Goal: Task Accomplishment & Management: Manage account settings

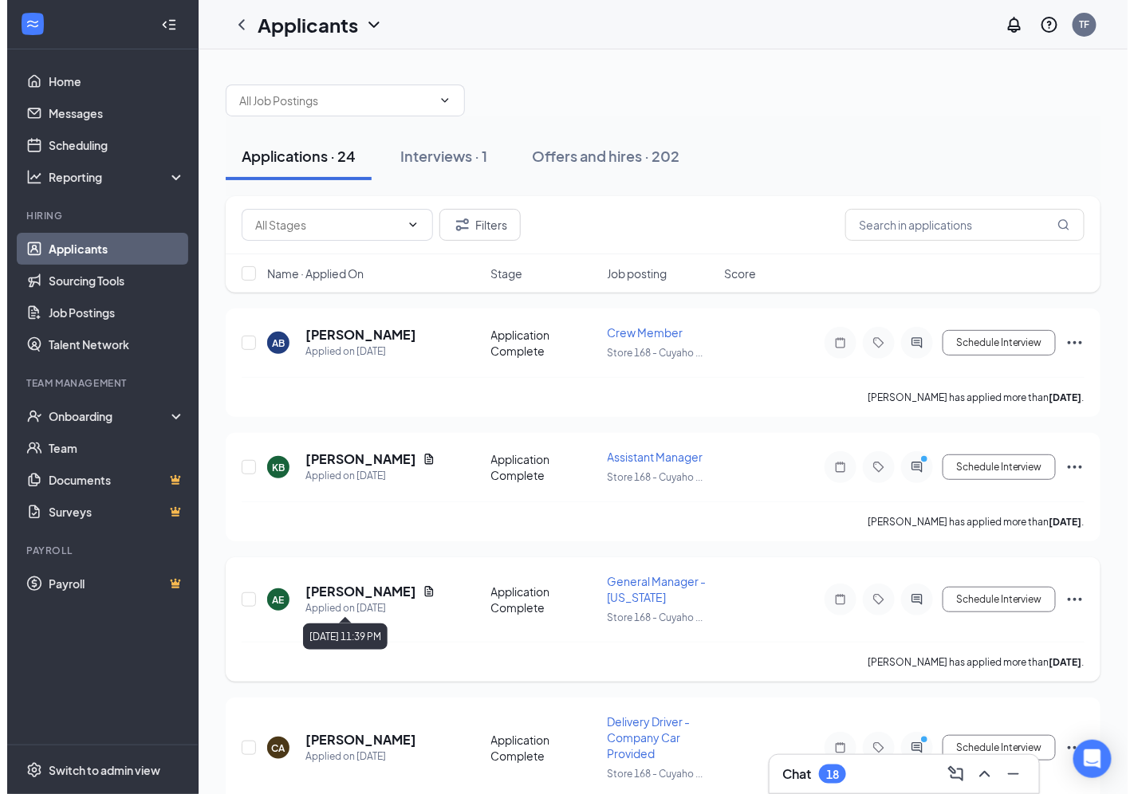
scroll to position [89, 0]
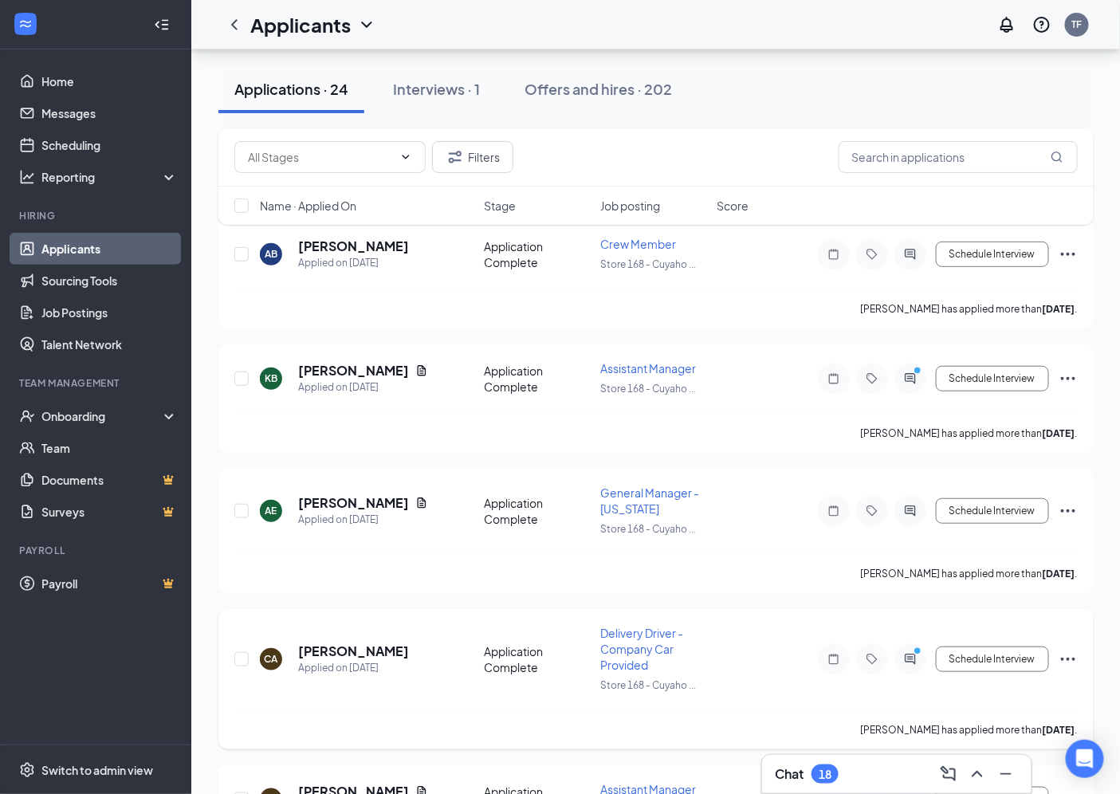
click at [901, 654] on icon "ActiveChat" at bounding box center [910, 659] width 19 height 13
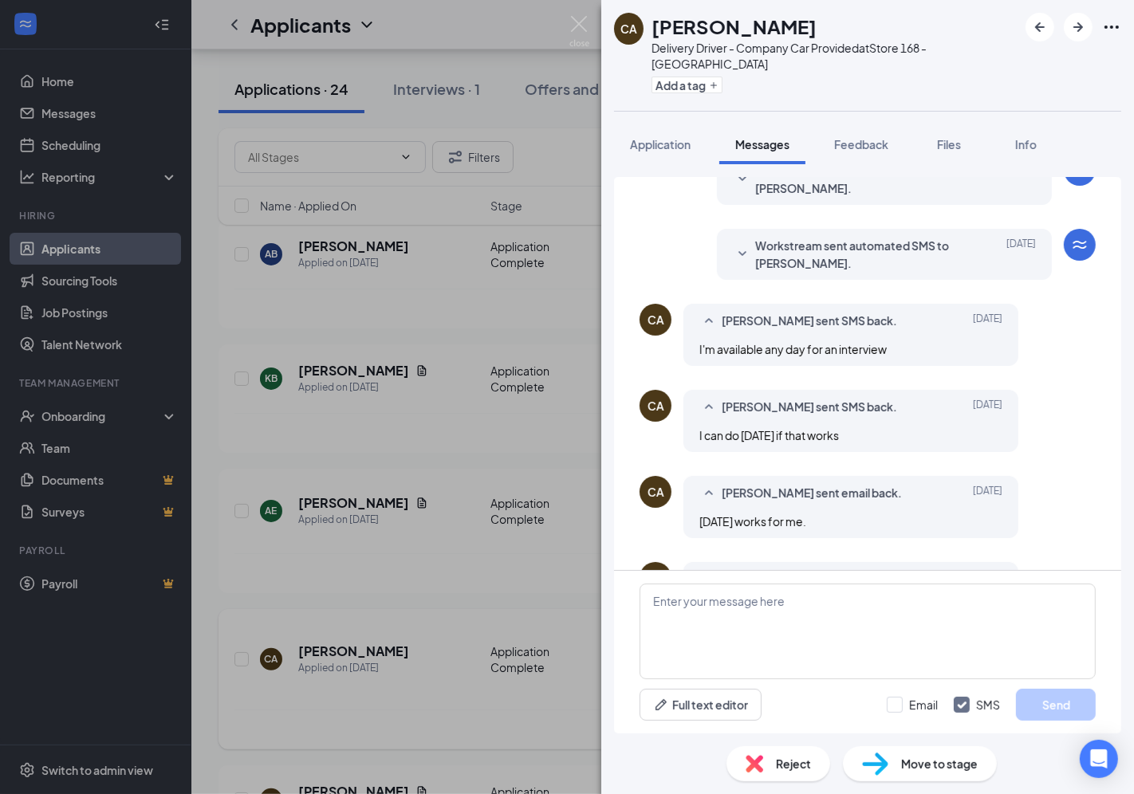
scroll to position [177, 0]
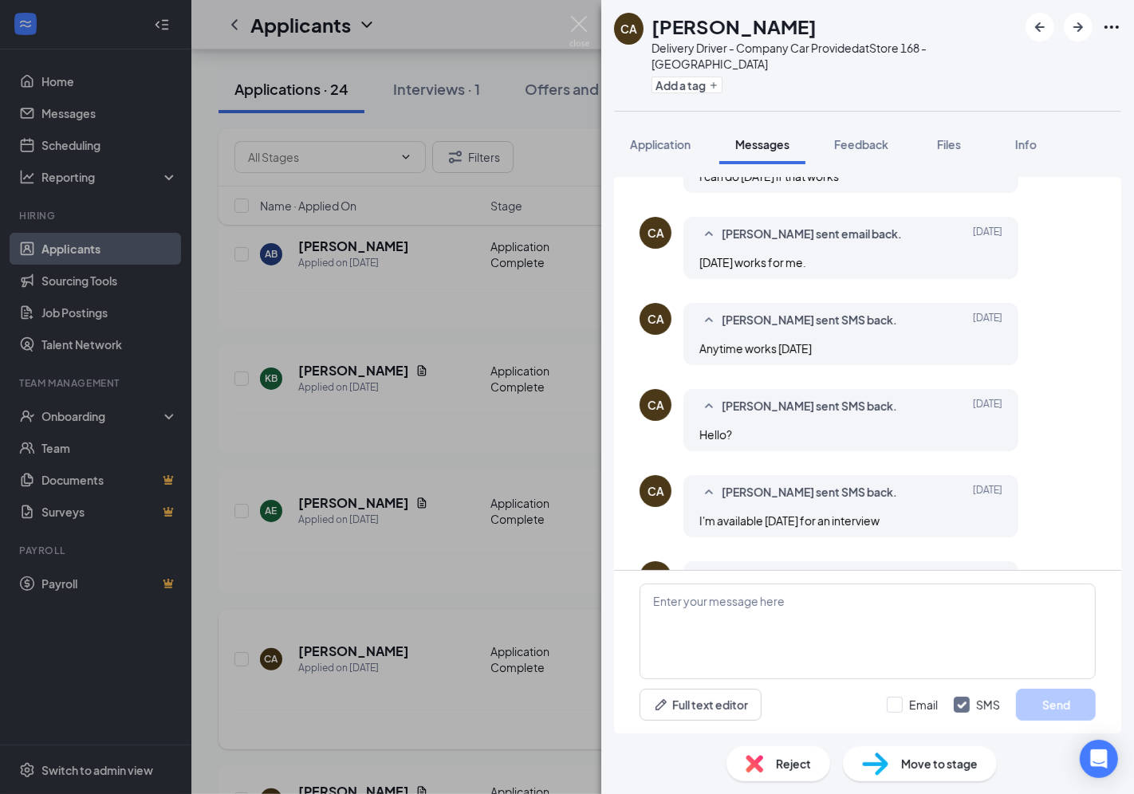
scroll to position [467, 0]
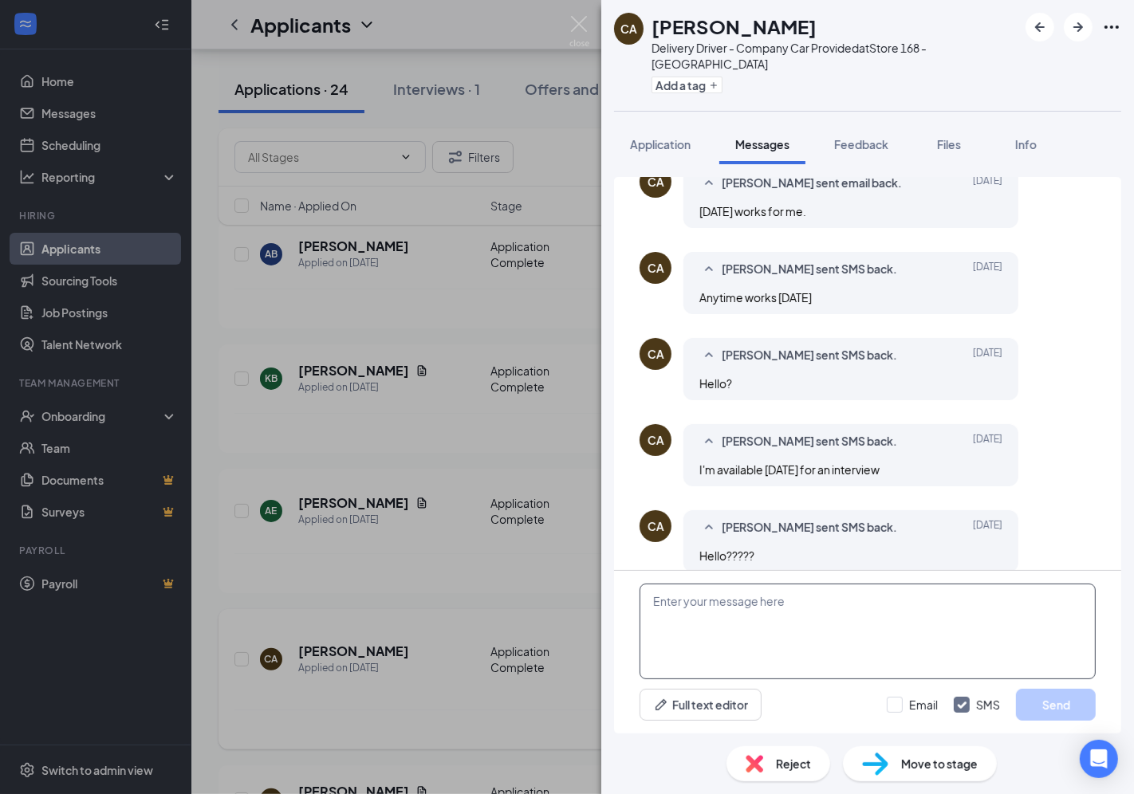
click at [878, 625] on textarea at bounding box center [867, 632] width 456 height 96
type textarea "hello, I am available [DATE] at 12pm if you can do that"
click at [1040, 696] on button "Send" at bounding box center [1056, 705] width 80 height 32
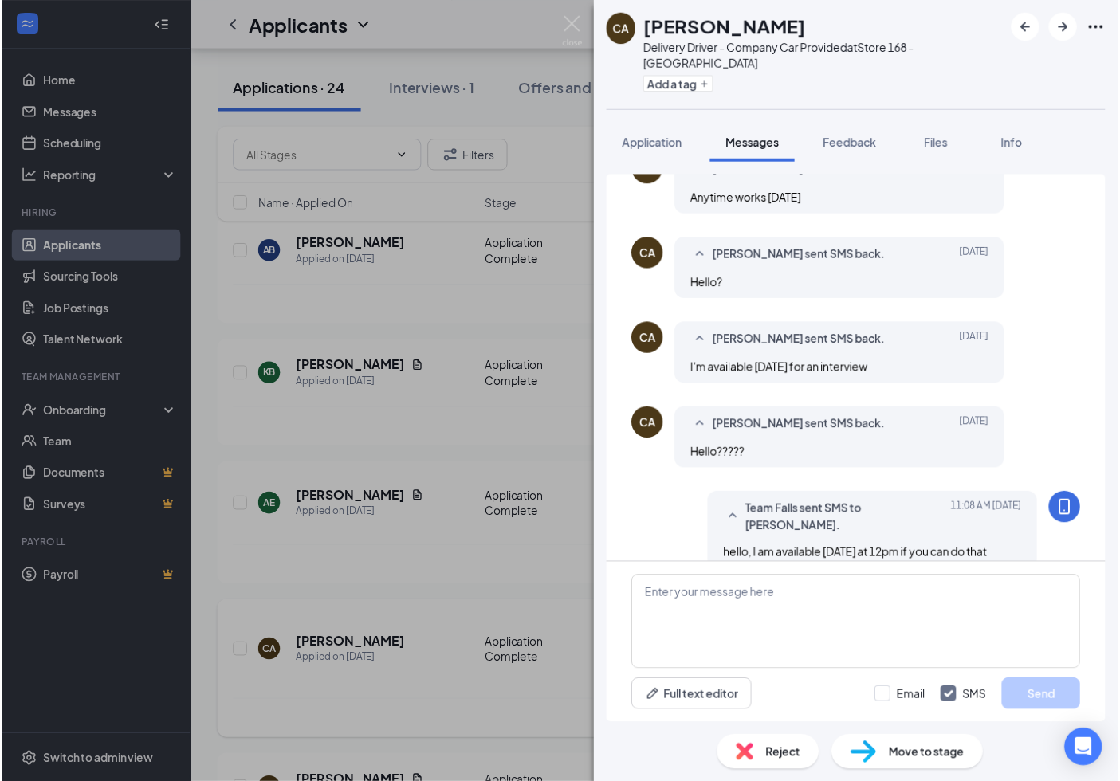
scroll to position [570, 0]
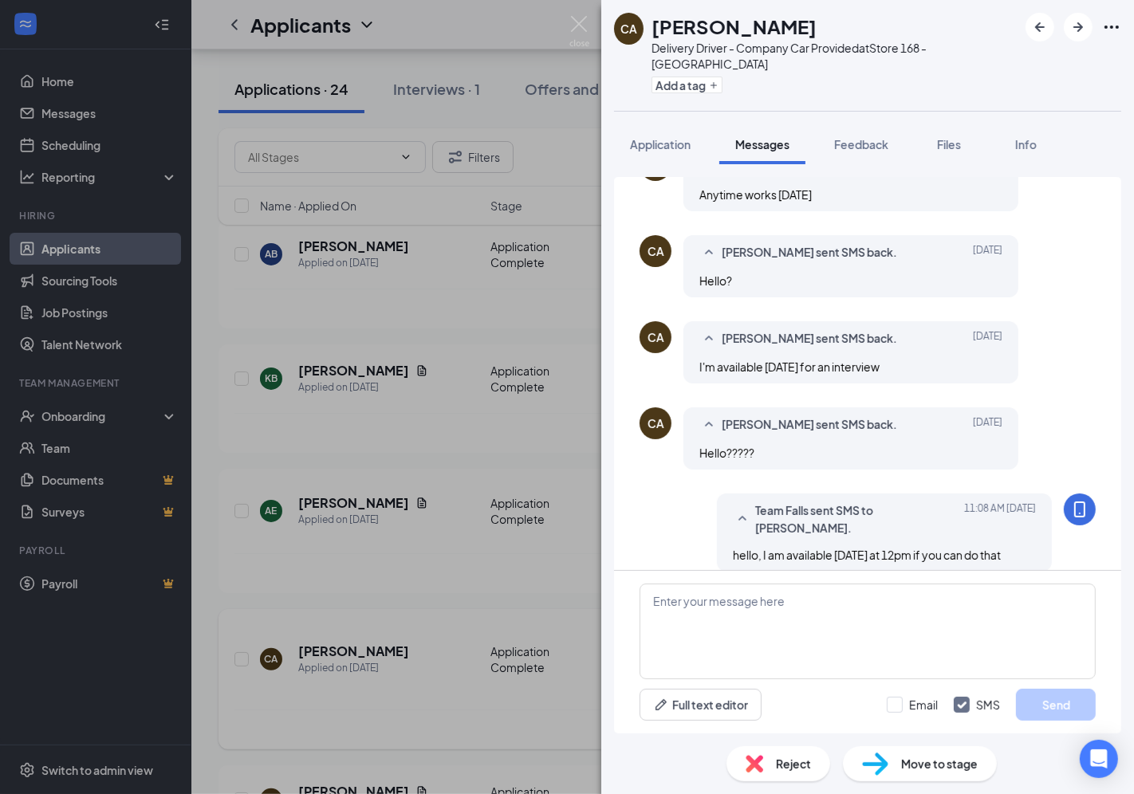
click at [396, 576] on div "CA [PERSON_NAME] Delivery Driver - Company Car Provided at Store 168 - [GEOGRAP…" at bounding box center [567, 397] width 1134 height 794
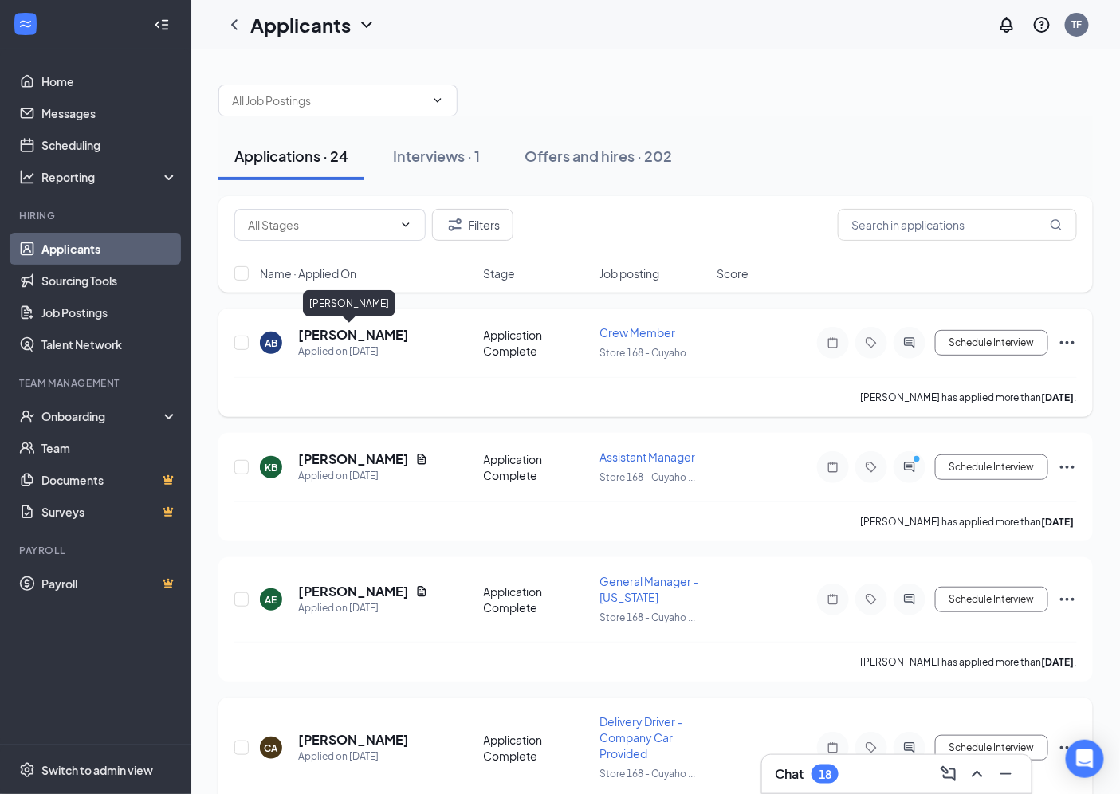
click at [348, 338] on h5 "[PERSON_NAME]" at bounding box center [353, 335] width 111 height 18
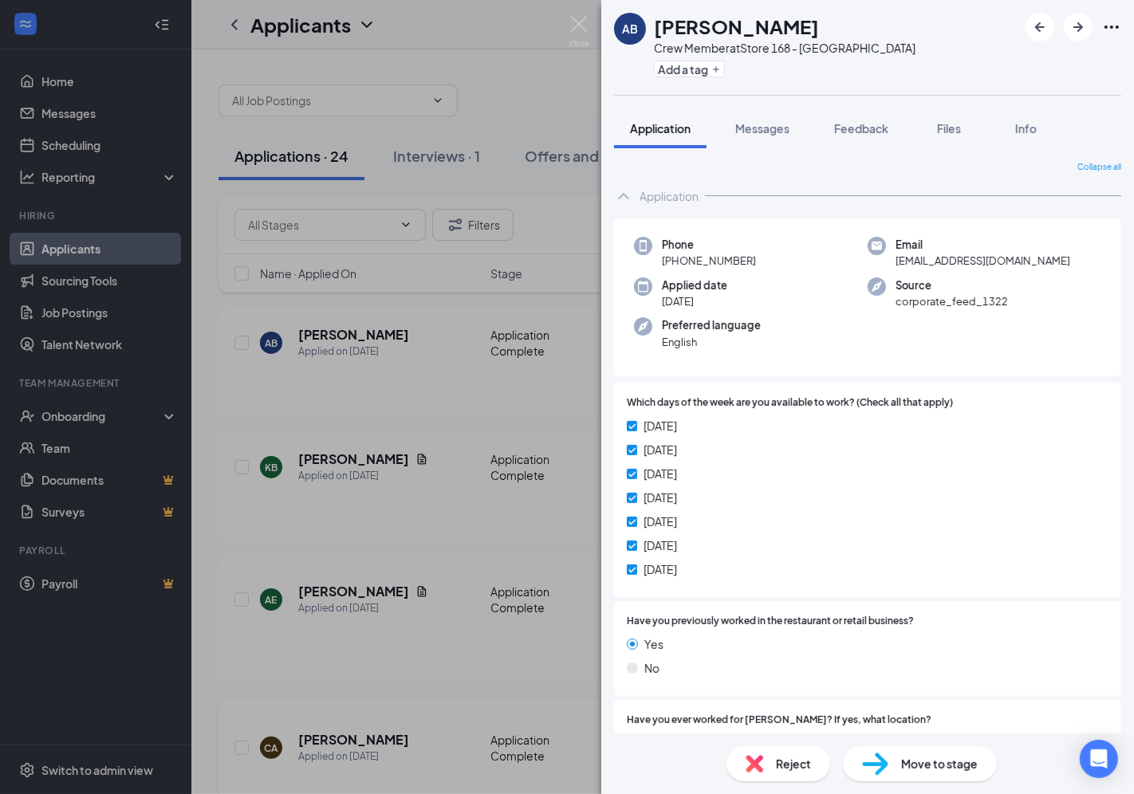
click at [498, 393] on div "AB [PERSON_NAME] Crew Member at Store 168 - [GEOGRAPHIC_DATA] Add a tag Applica…" at bounding box center [567, 397] width 1134 height 794
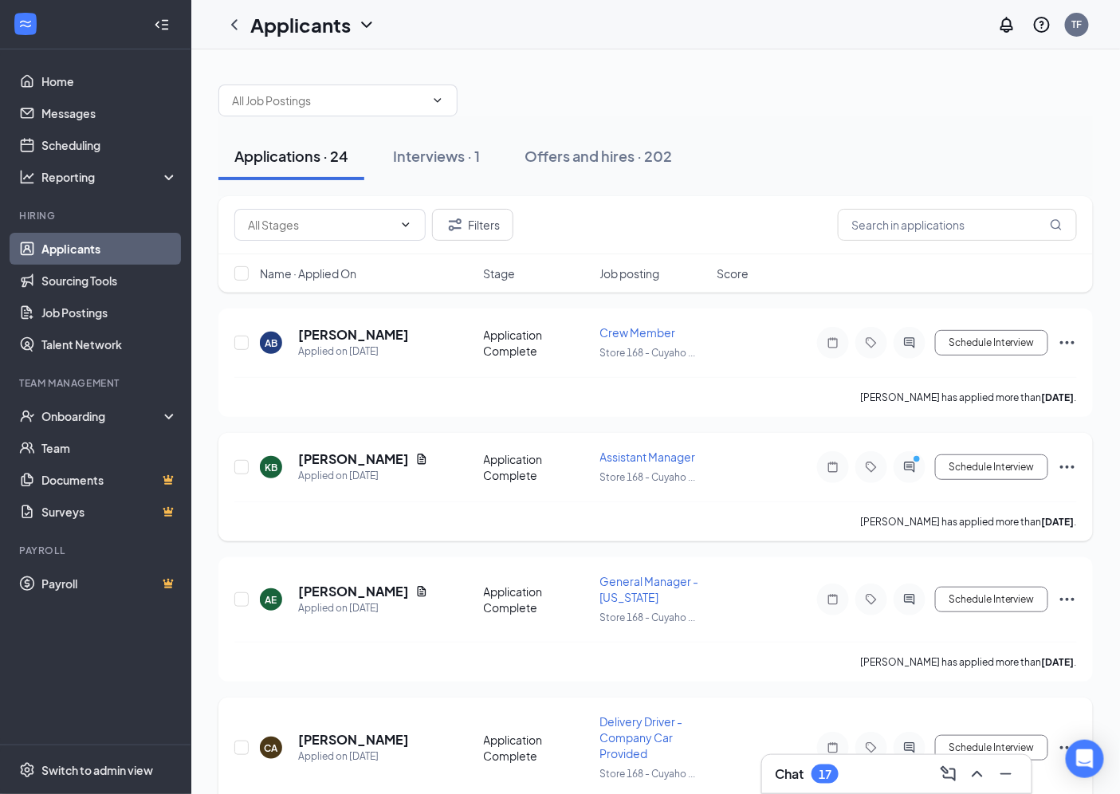
click at [911, 458] on icon "PrimaryDot" at bounding box center [919, 460] width 19 height 13
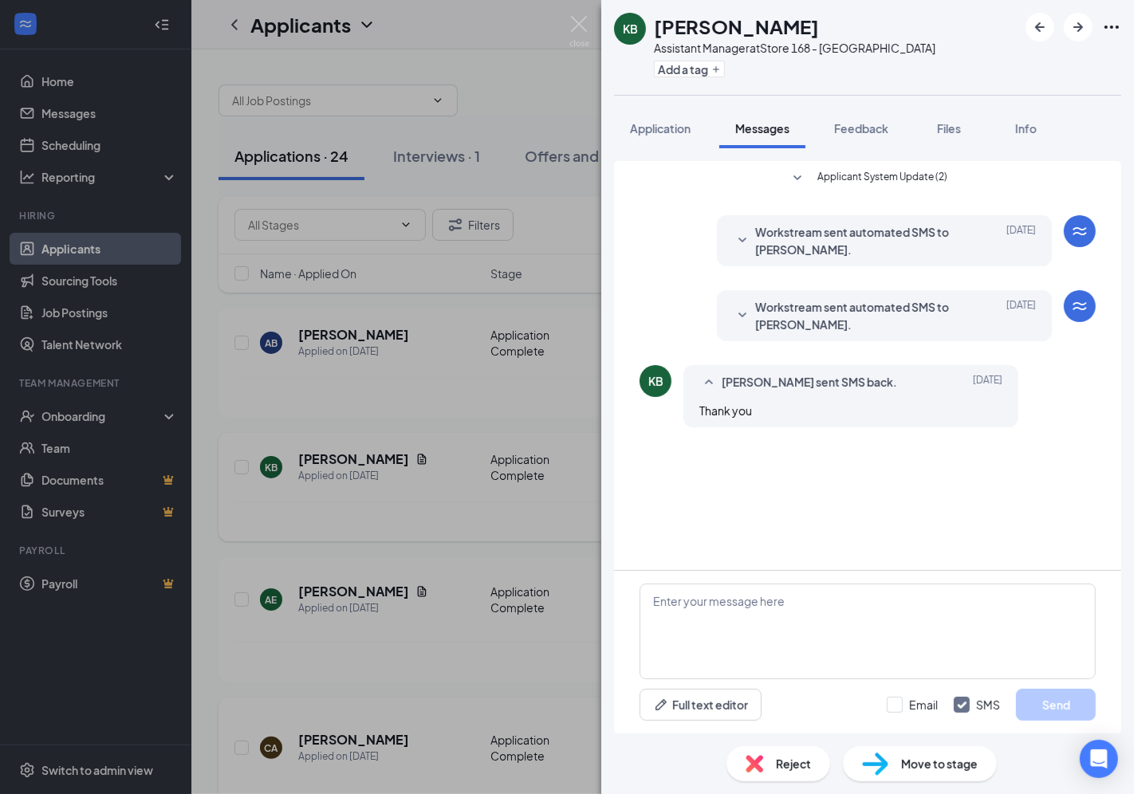
click at [481, 416] on div "KB [PERSON_NAME] Assistant Manager at Store 168 - [GEOGRAPHIC_DATA] Add a tag A…" at bounding box center [567, 397] width 1134 height 794
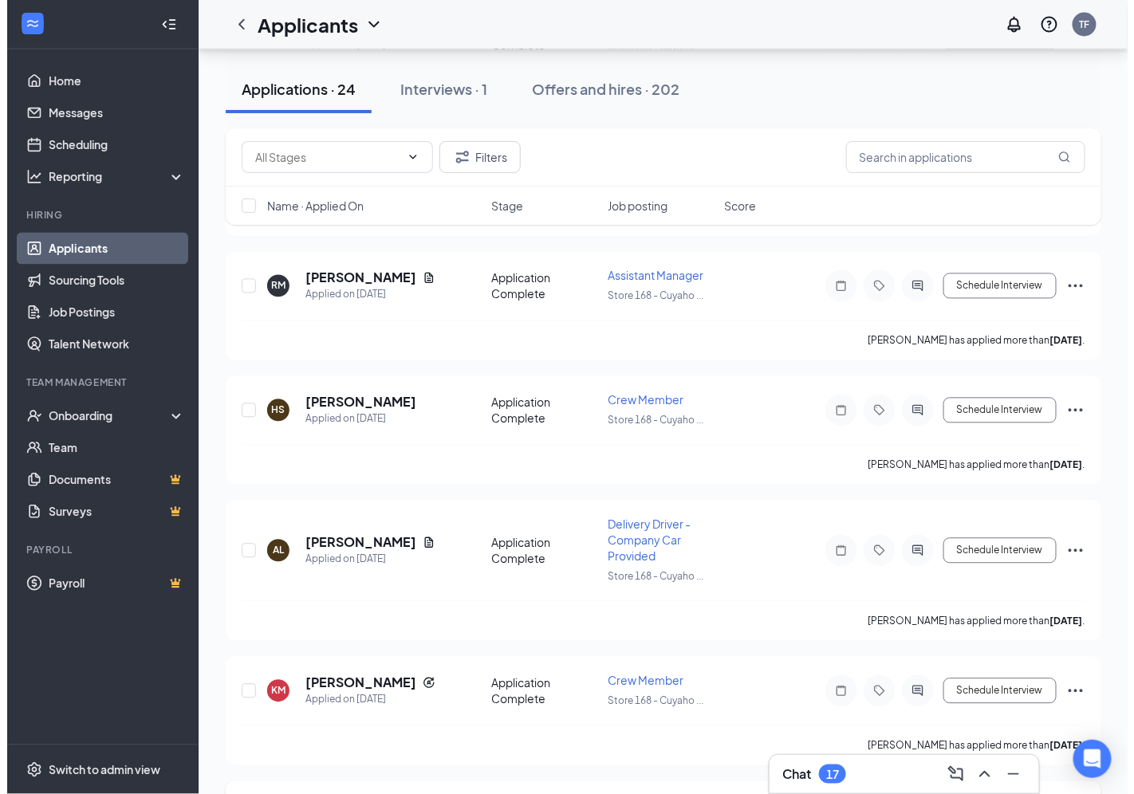
scroll to position [1151, 0]
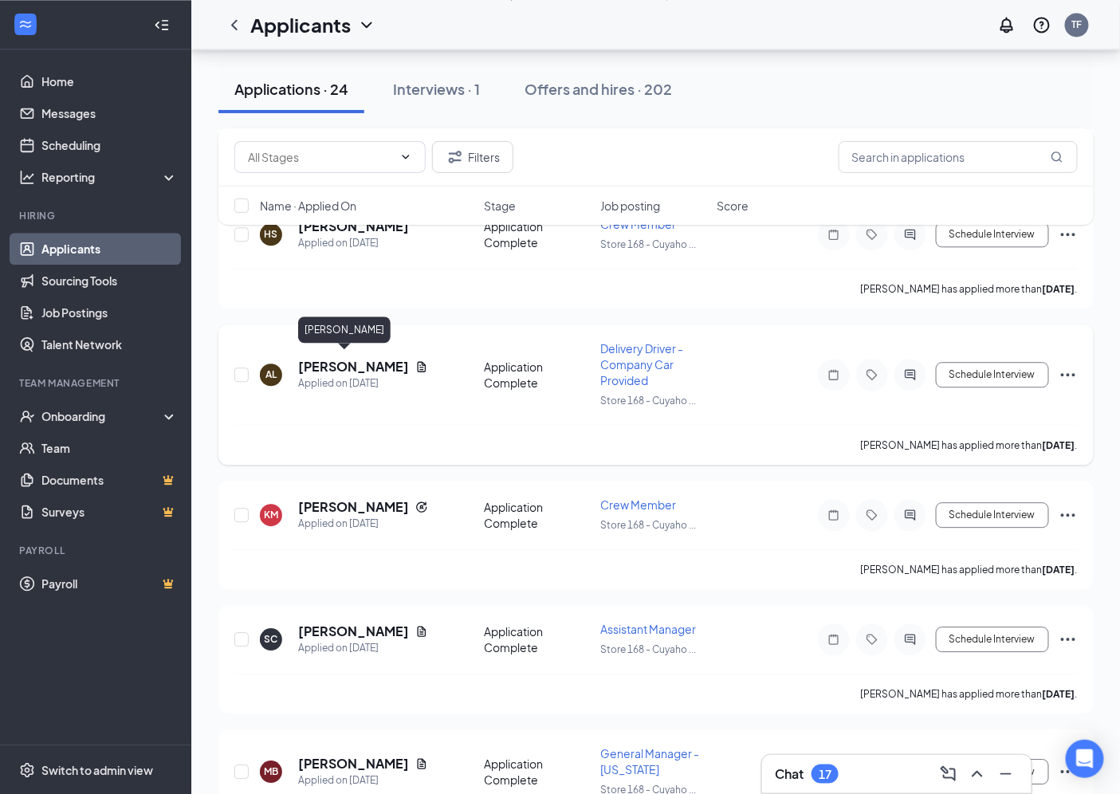
click at [388, 363] on h5 "[PERSON_NAME]" at bounding box center [353, 367] width 111 height 18
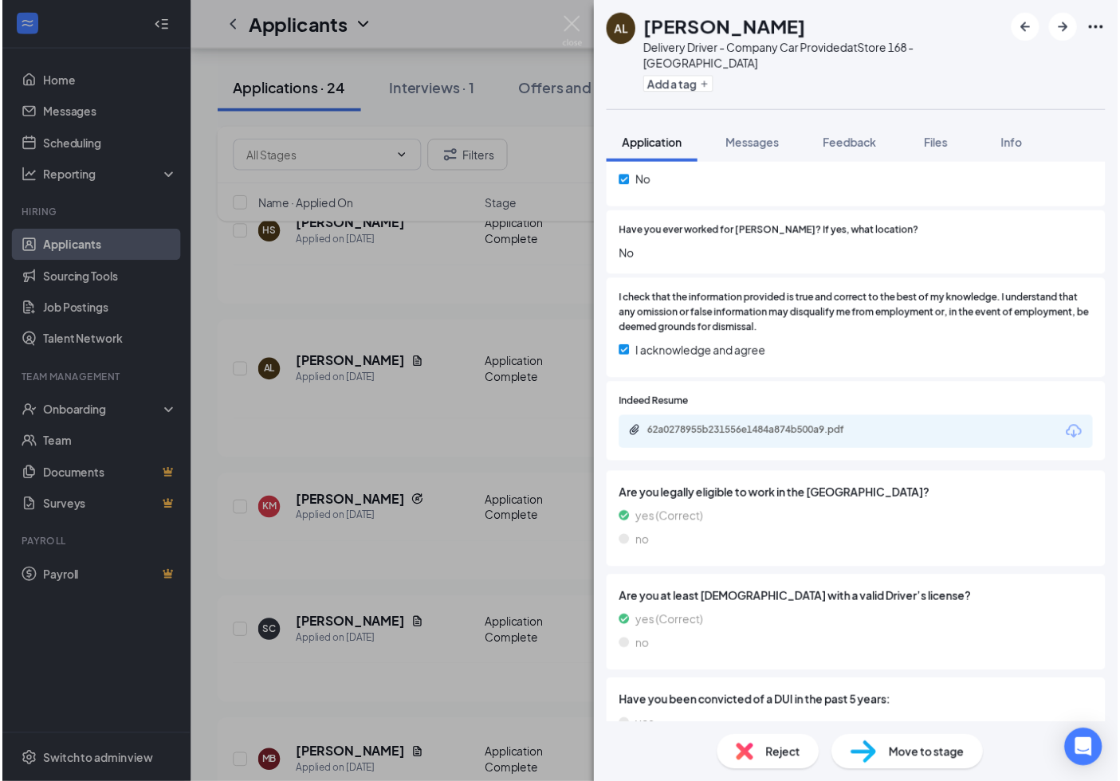
scroll to position [791, 0]
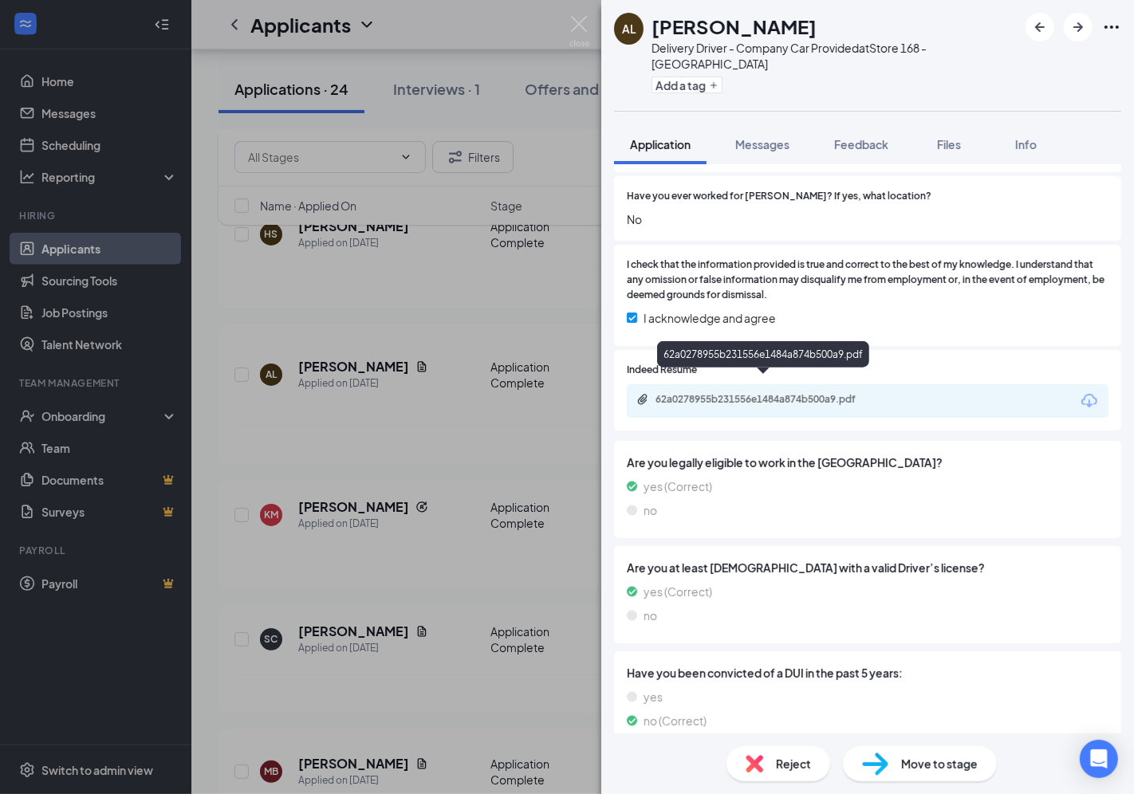
click at [821, 393] on div "62a0278955b231556e1484a874b500a9.pdf" at bounding box center [766, 399] width 223 height 13
click at [447, 364] on div "AL [PERSON_NAME] Delivery Driver - Company Car Provided at Store 168 - [GEOGRAP…" at bounding box center [567, 397] width 1134 height 794
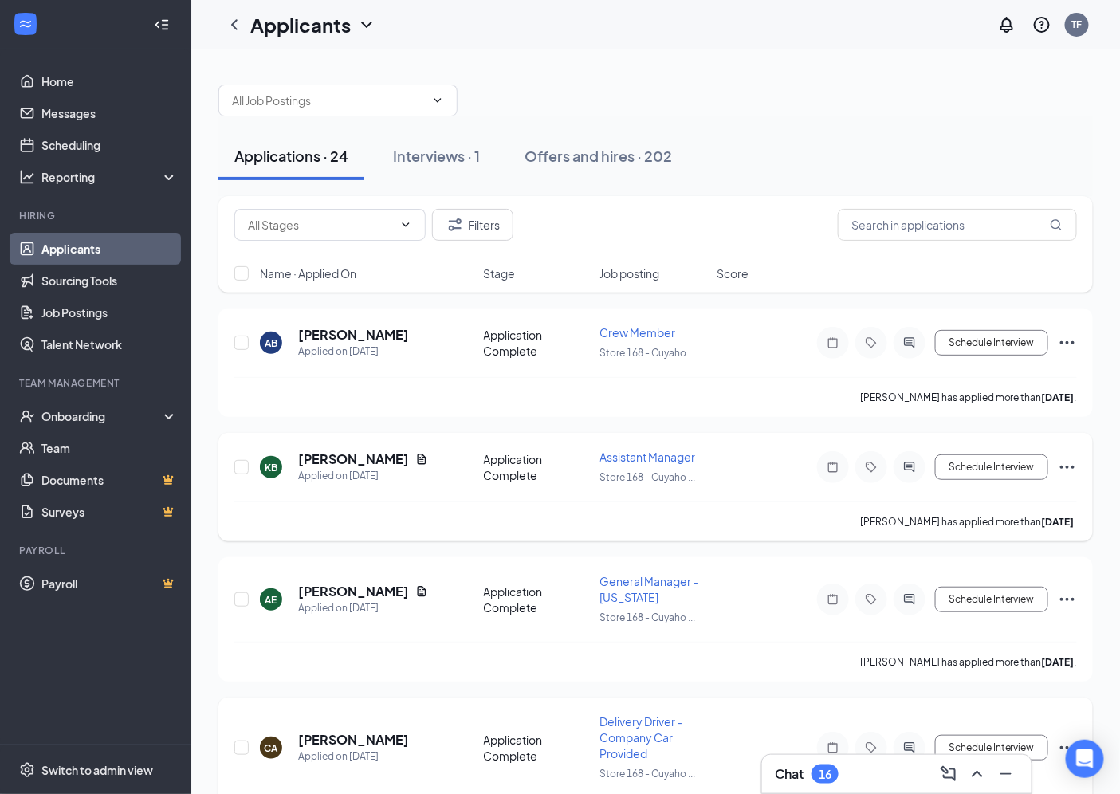
click at [856, 771] on div "Chat 16" at bounding box center [897, 774] width 244 height 26
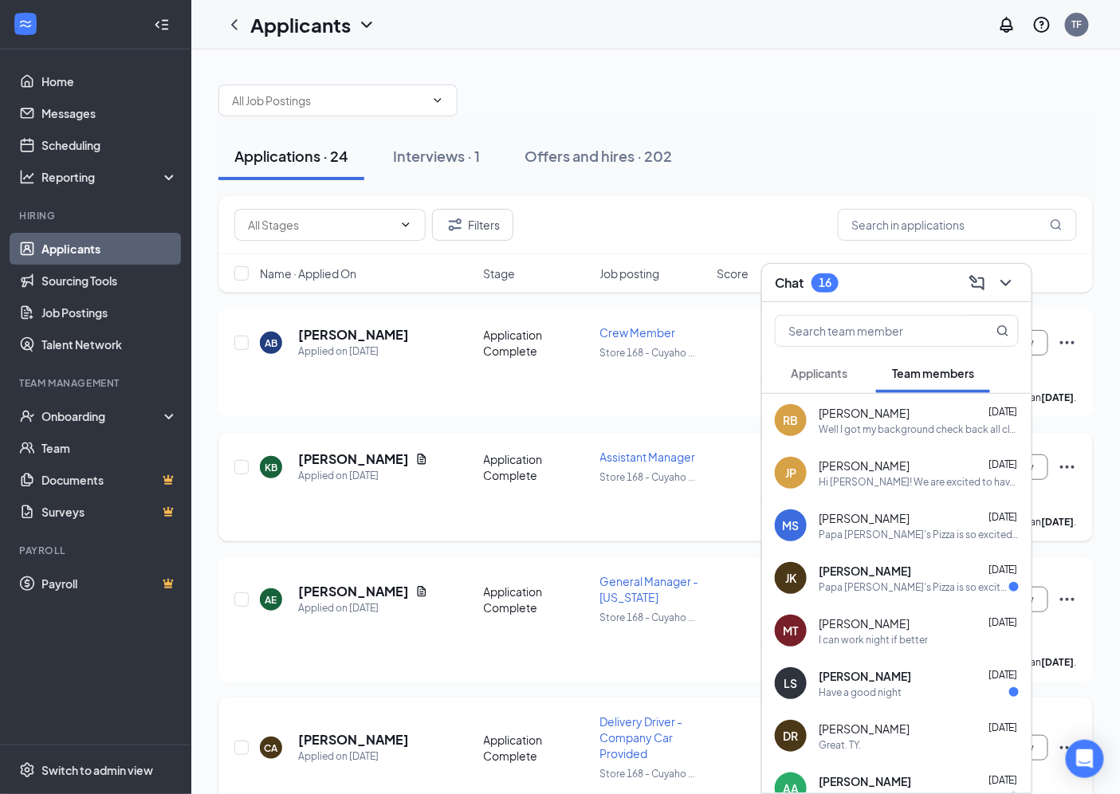
click at [913, 435] on div "RB [PERSON_NAME] [DATE] Well I got my background check back all clear" at bounding box center [897, 420] width 270 height 53
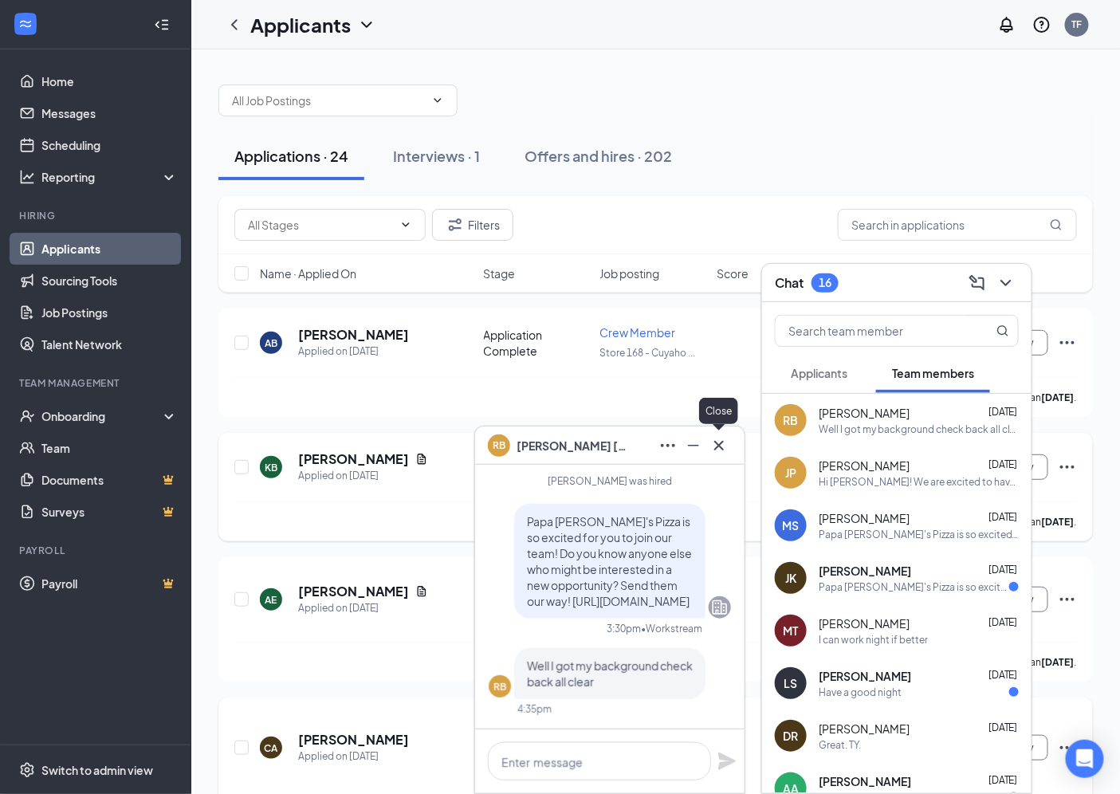
click at [721, 443] on icon "Cross" at bounding box center [719, 445] width 19 height 19
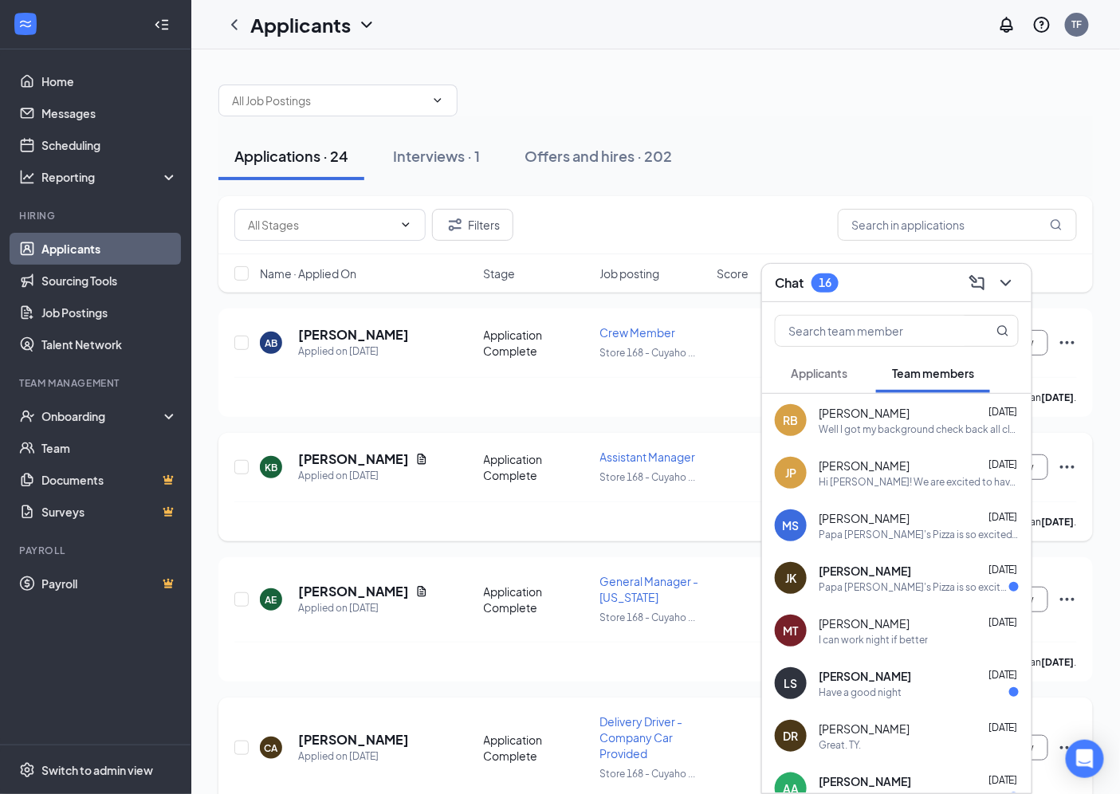
click at [942, 575] on div "[PERSON_NAME] [DATE]" at bounding box center [919, 571] width 200 height 16
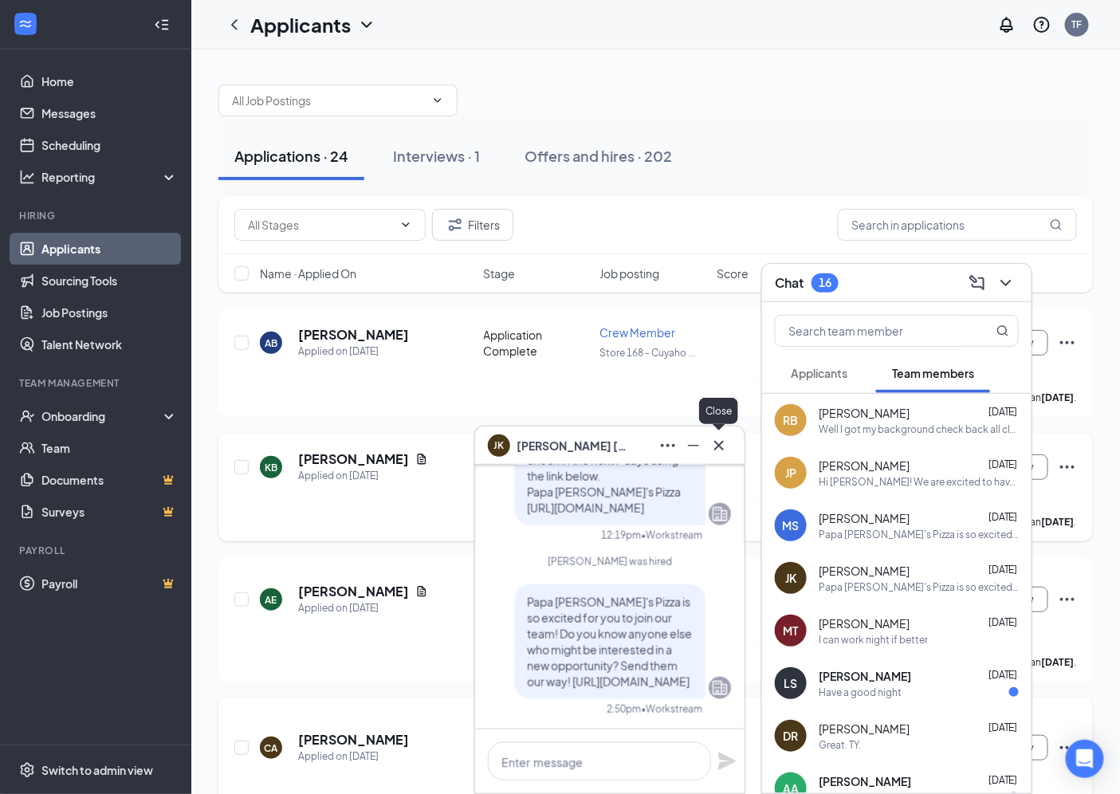
click at [726, 445] on icon "Cross" at bounding box center [719, 445] width 19 height 19
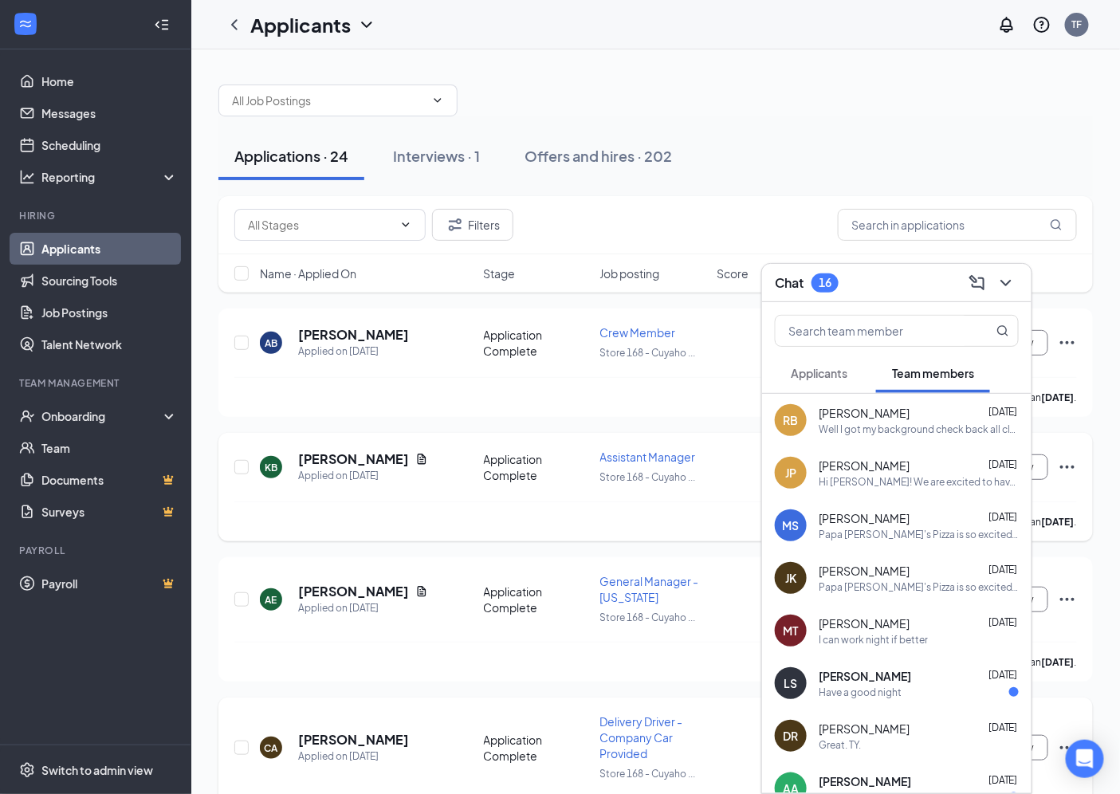
click at [935, 695] on div "Have a good night" at bounding box center [919, 693] width 200 height 14
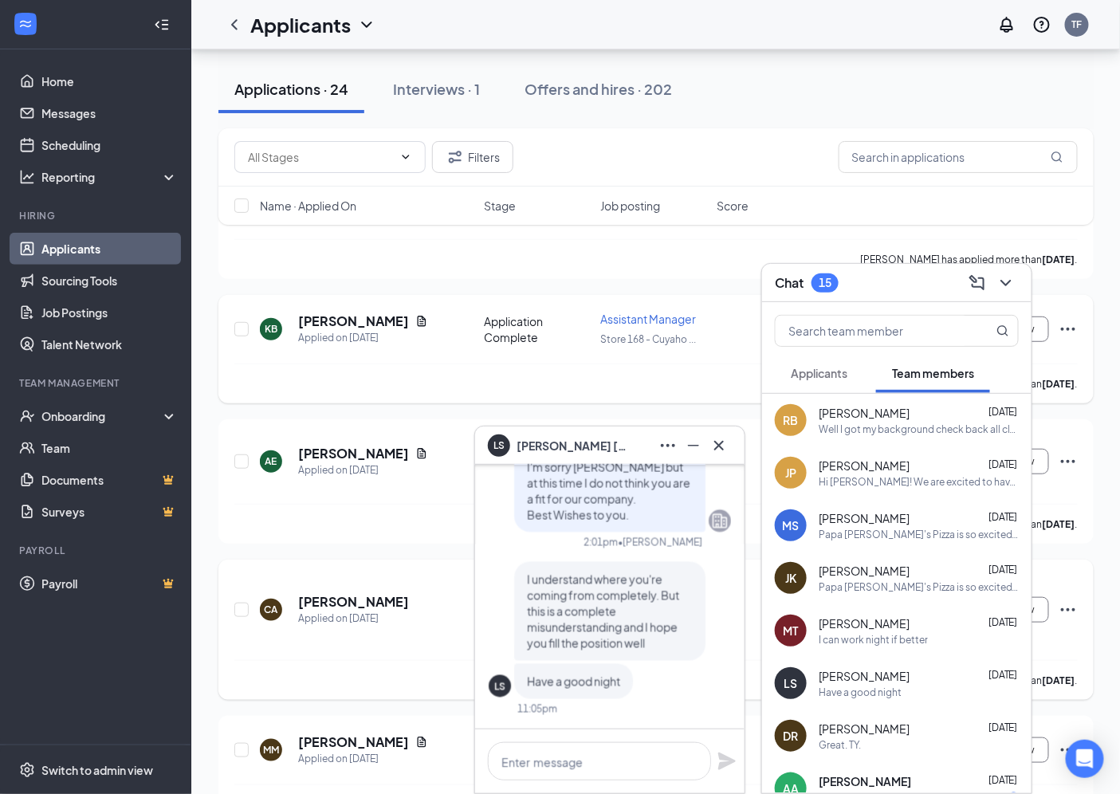
scroll to position [177, 0]
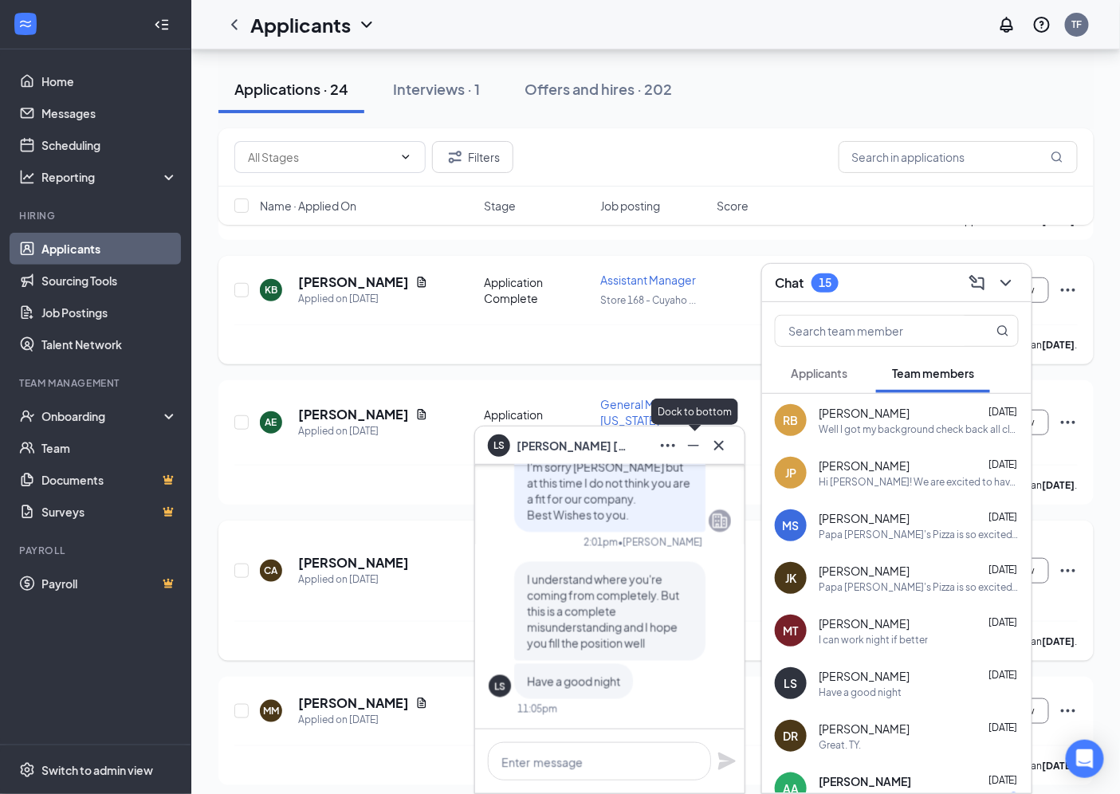
click at [700, 456] on button at bounding box center [694, 446] width 26 height 26
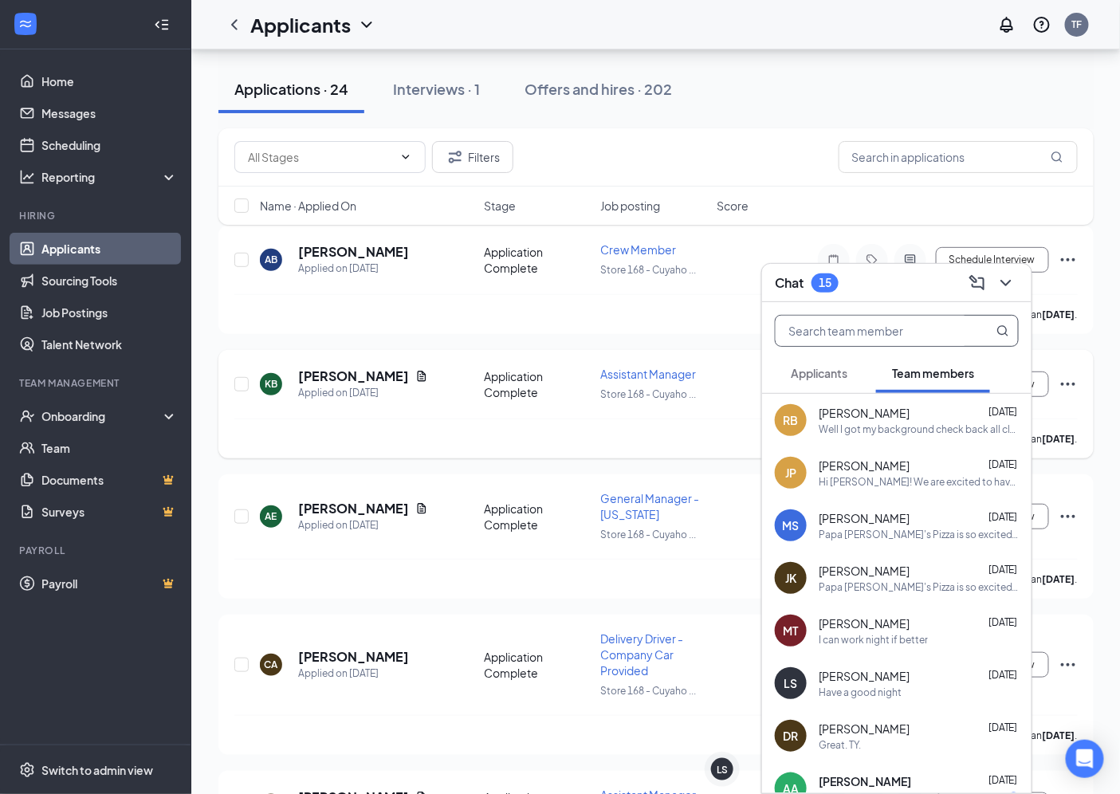
scroll to position [0, 0]
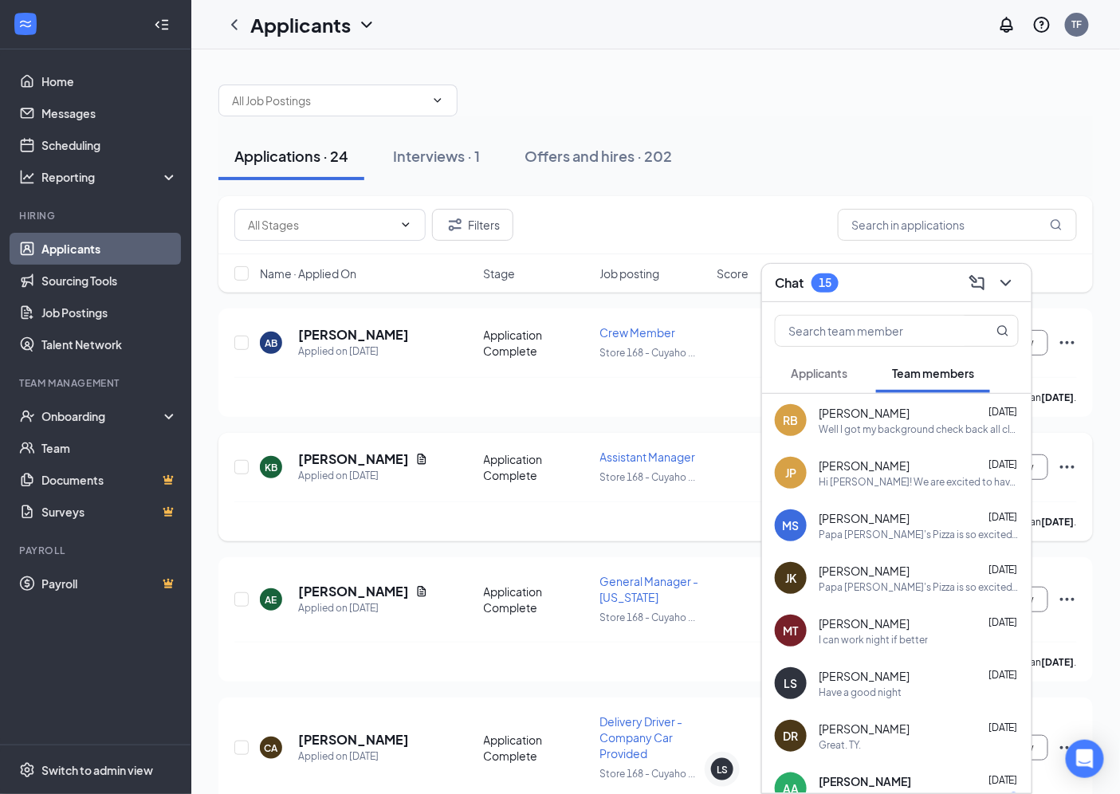
click at [930, 281] on div "Chat 15" at bounding box center [897, 282] width 244 height 25
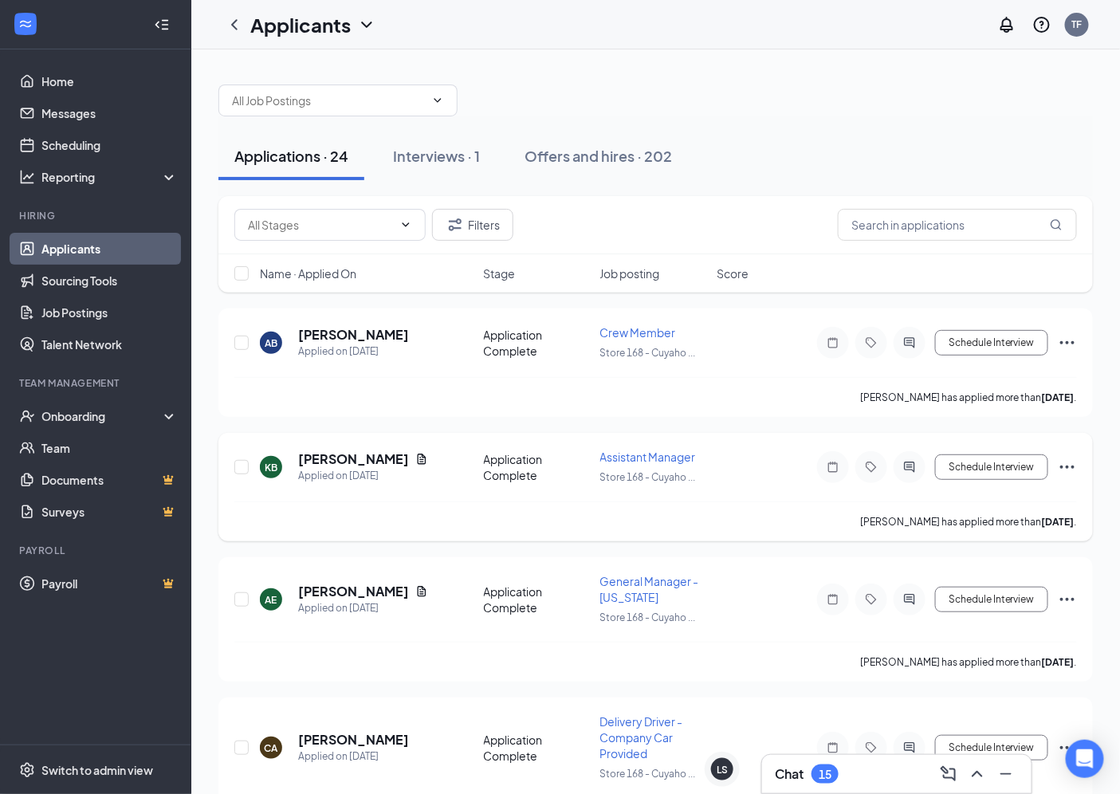
click at [899, 775] on div "Chat 15" at bounding box center [897, 774] width 244 height 26
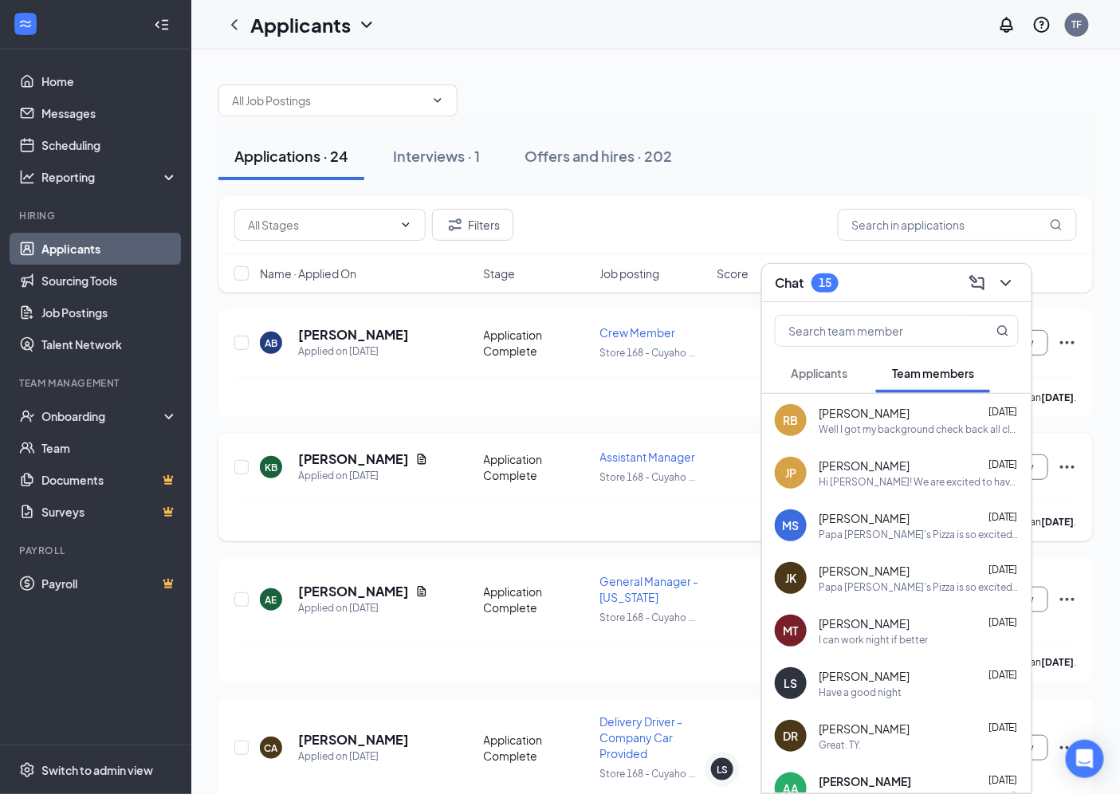
click at [886, 686] on div "Have a good night" at bounding box center [860, 693] width 83 height 14
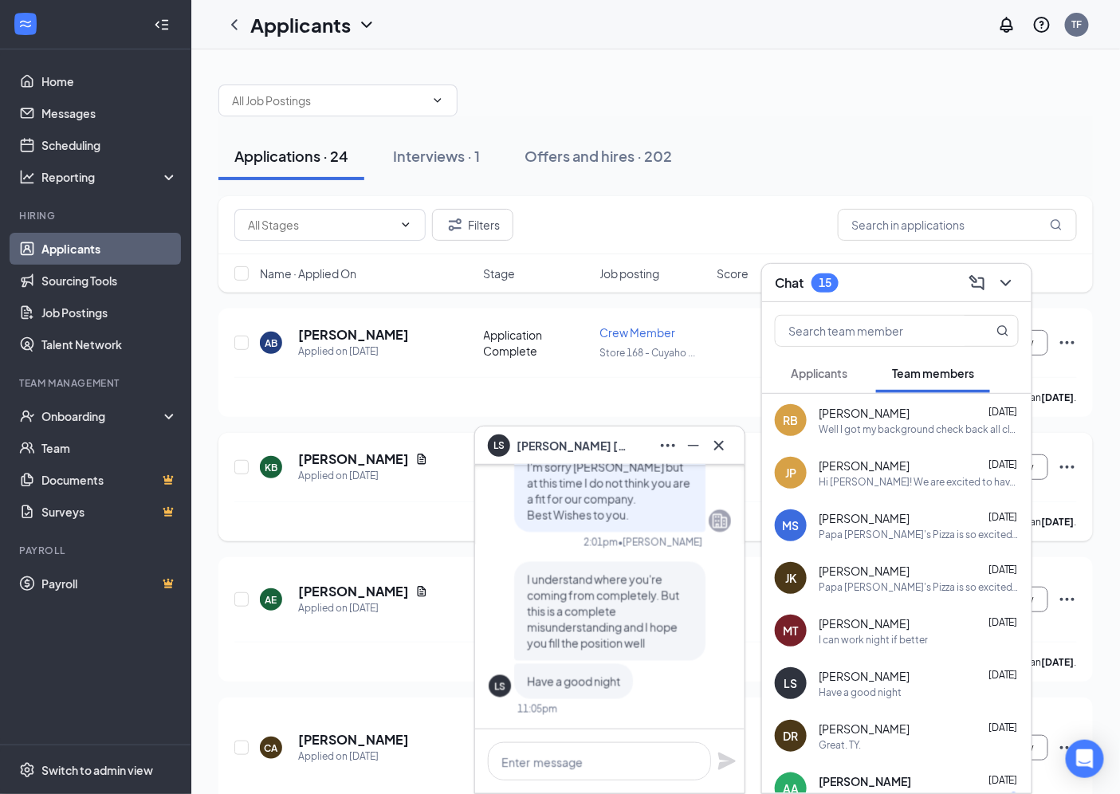
click at [584, 437] on span "[PERSON_NAME]" at bounding box center [573, 446] width 112 height 18
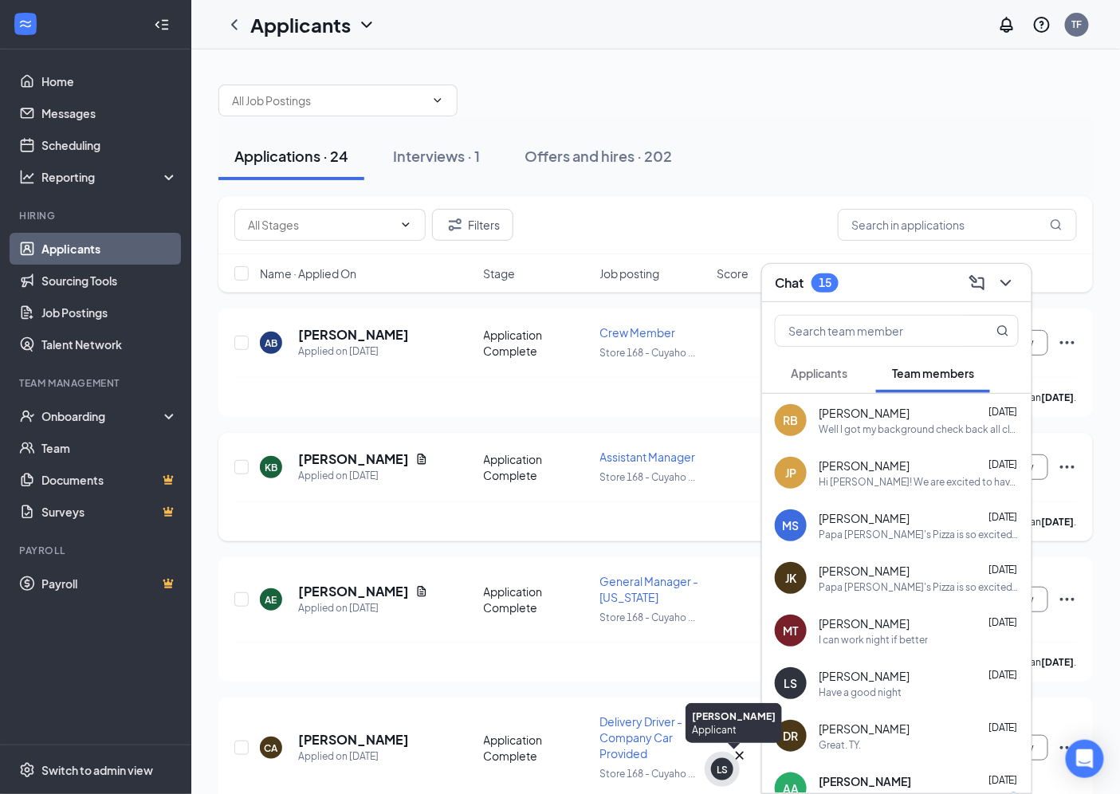
click at [718, 769] on div "LS" at bounding box center [722, 770] width 11 height 14
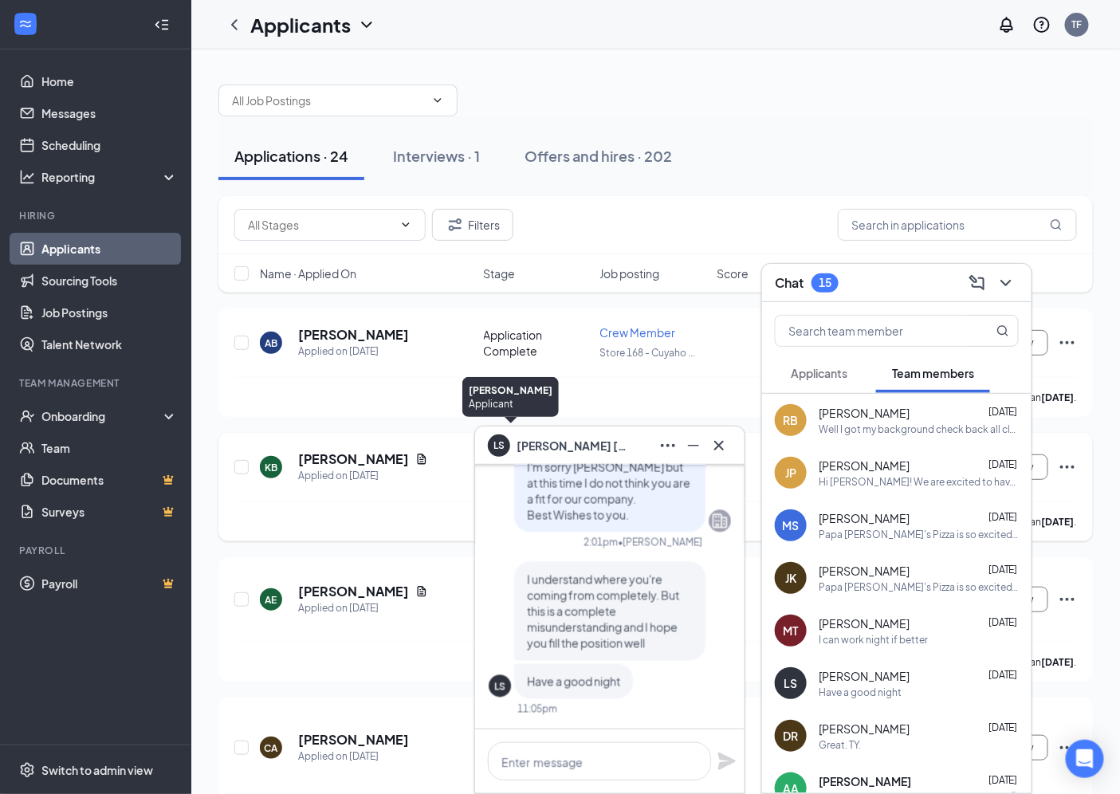
click at [502, 450] on div "LS" at bounding box center [499, 444] width 11 height 14
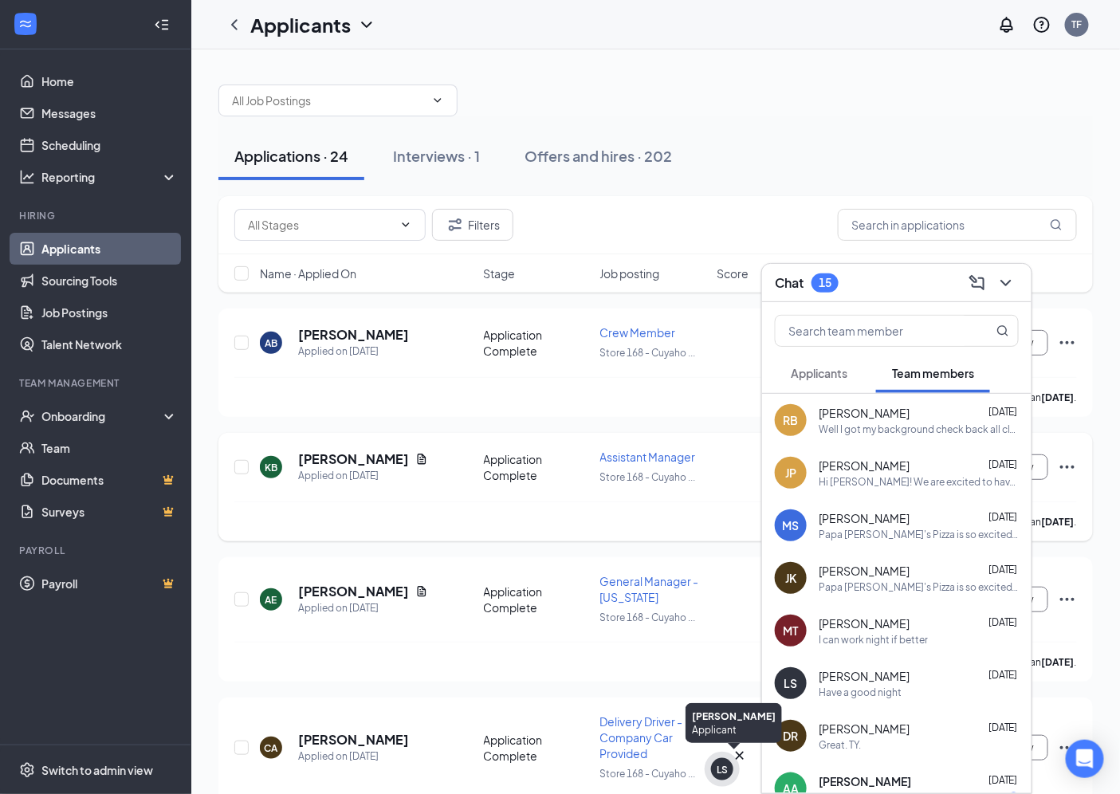
click at [721, 771] on div "LS" at bounding box center [722, 770] width 11 height 14
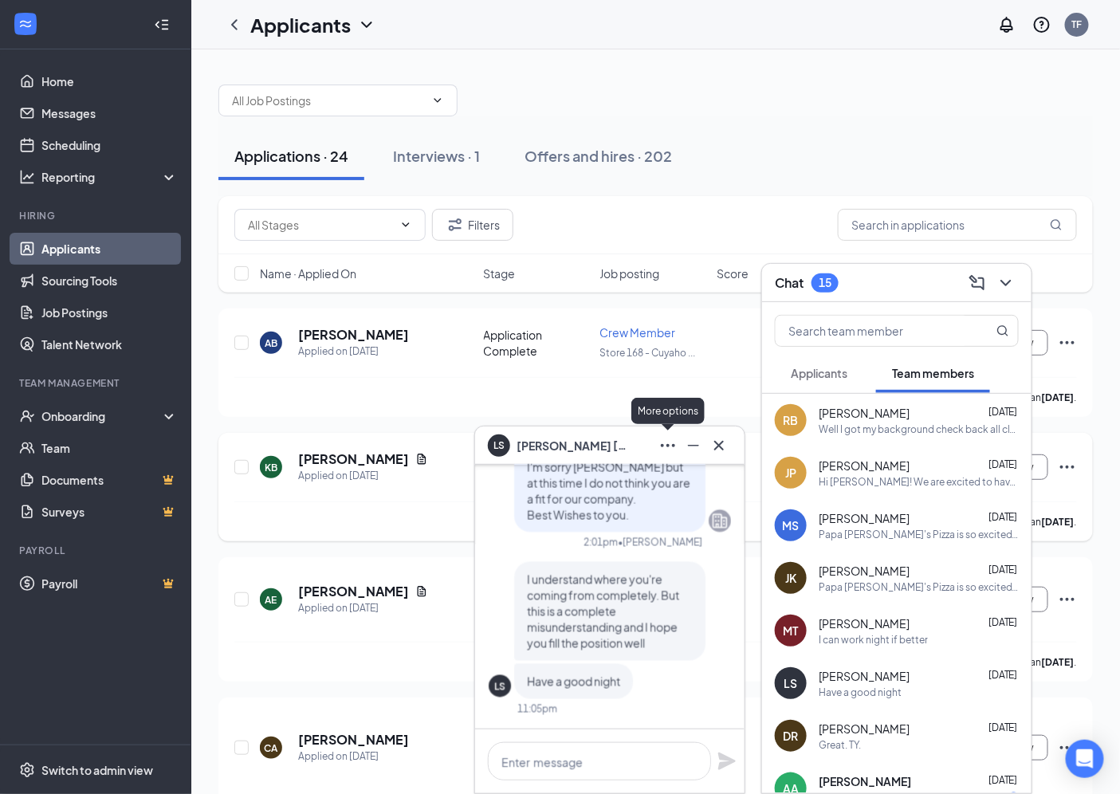
click at [671, 449] on icon "Ellipses" at bounding box center [668, 445] width 19 height 19
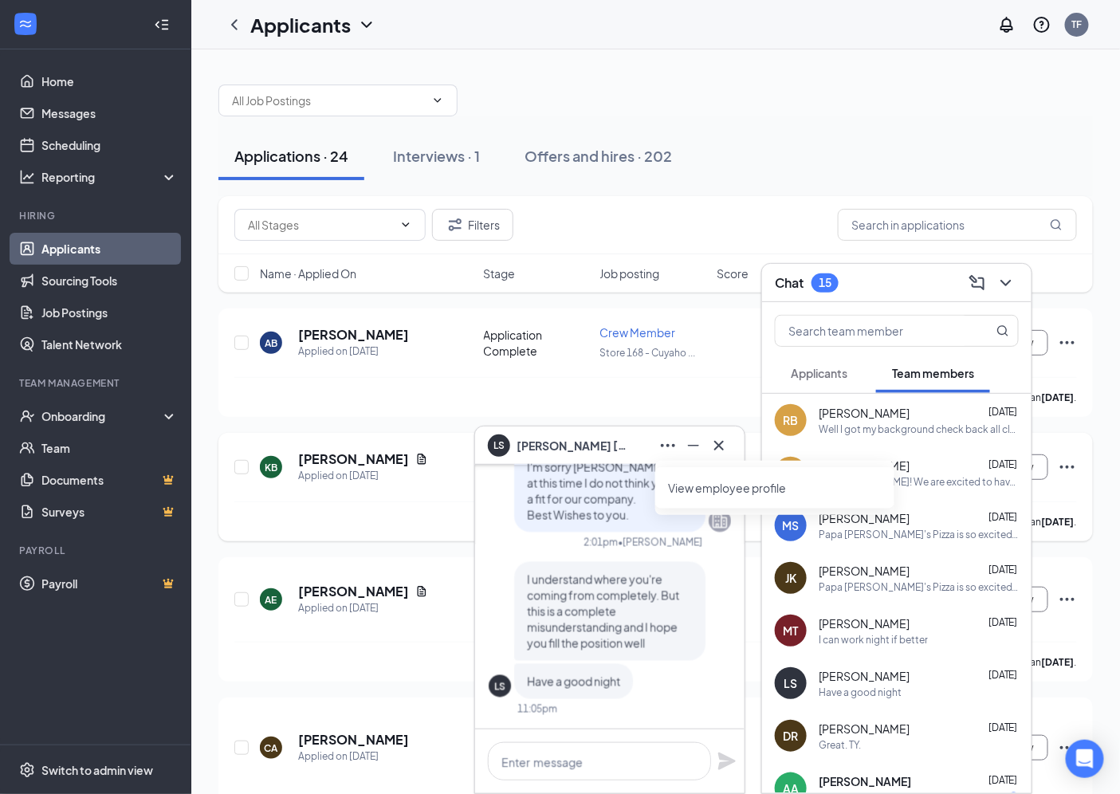
click at [688, 487] on link "View employee profile" at bounding box center [775, 488] width 214 height 16
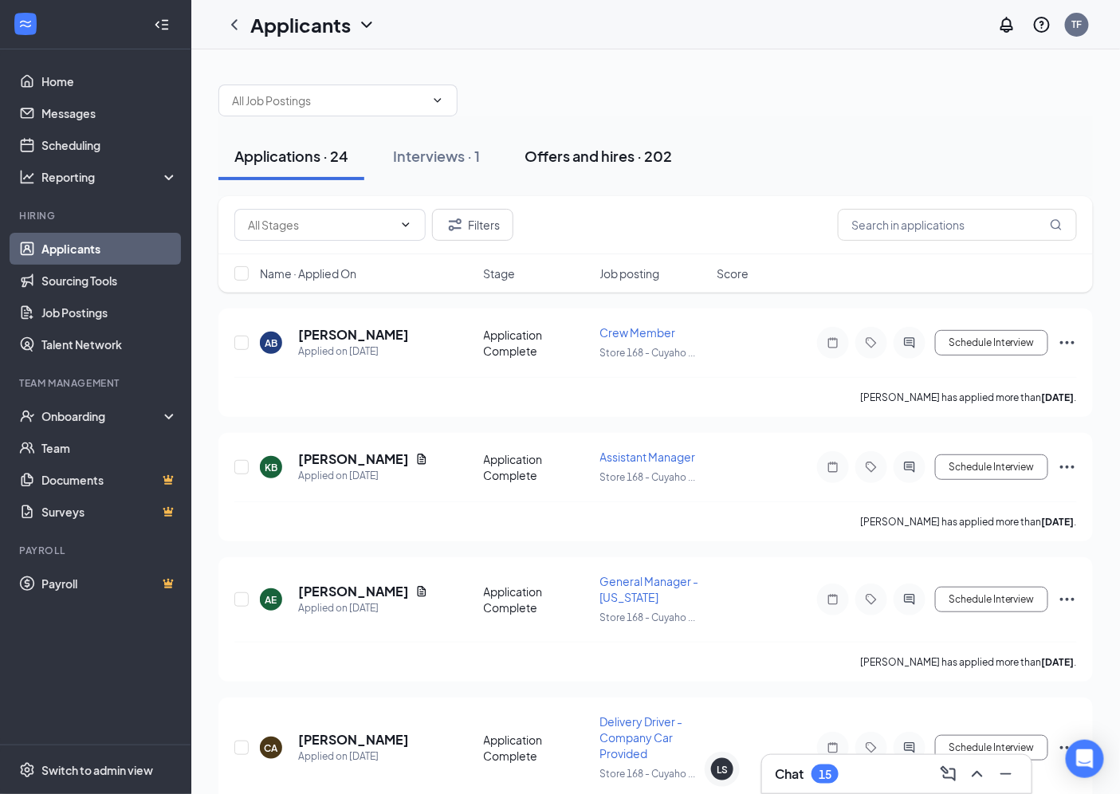
click at [618, 148] on div "Offers and hires · 202" at bounding box center [599, 156] width 148 height 20
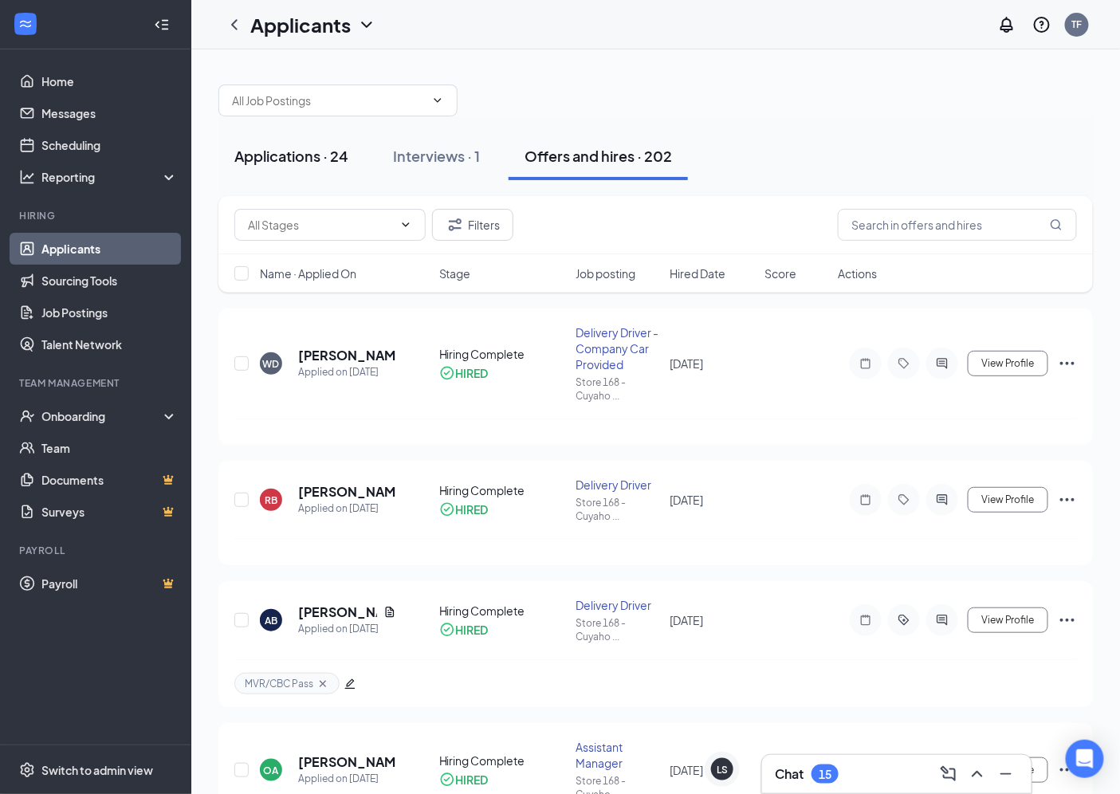
click at [322, 159] on div "Applications · 24" at bounding box center [291, 156] width 114 height 20
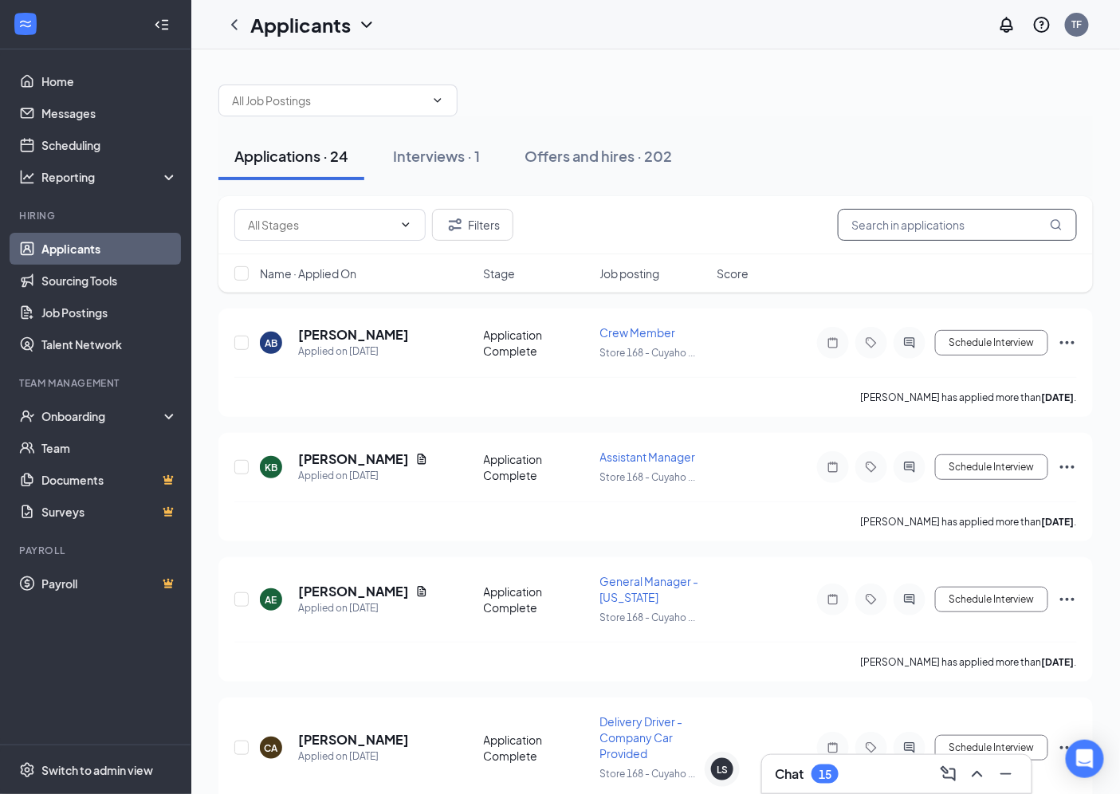
click at [935, 225] on input "text" at bounding box center [957, 225] width 239 height 32
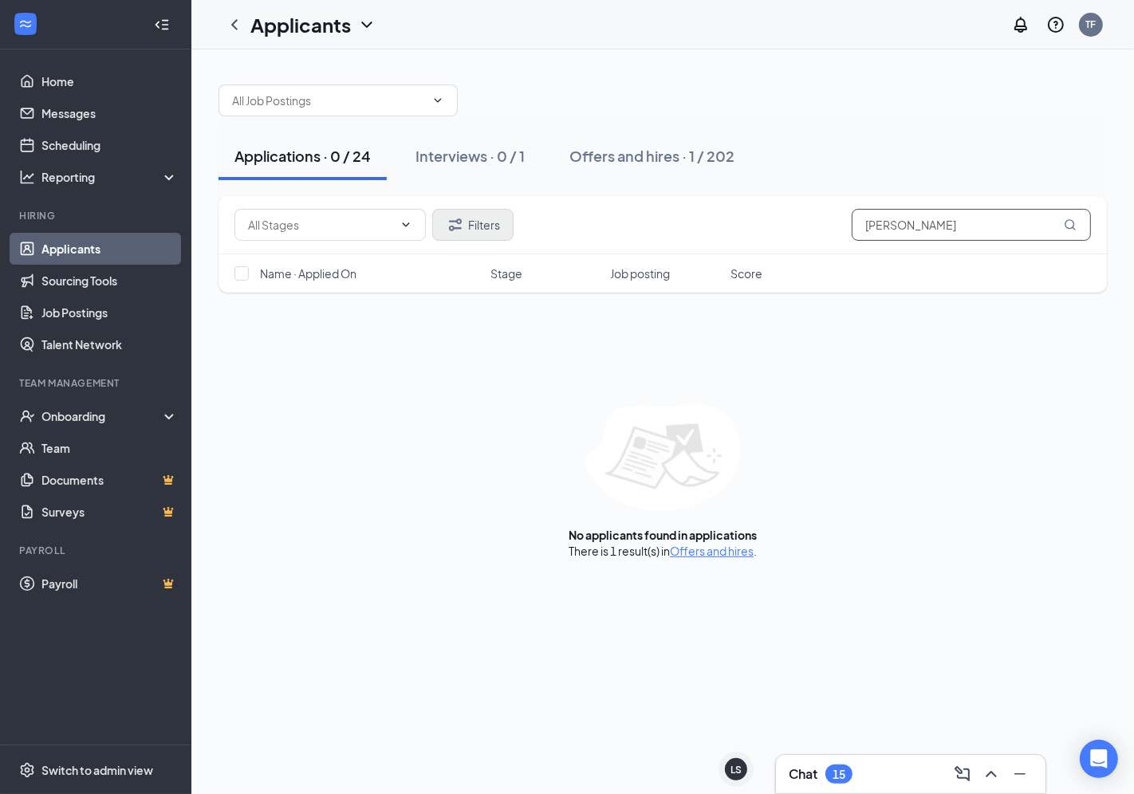
type input "lena"
click at [478, 218] on button "Filters" at bounding box center [472, 225] width 81 height 32
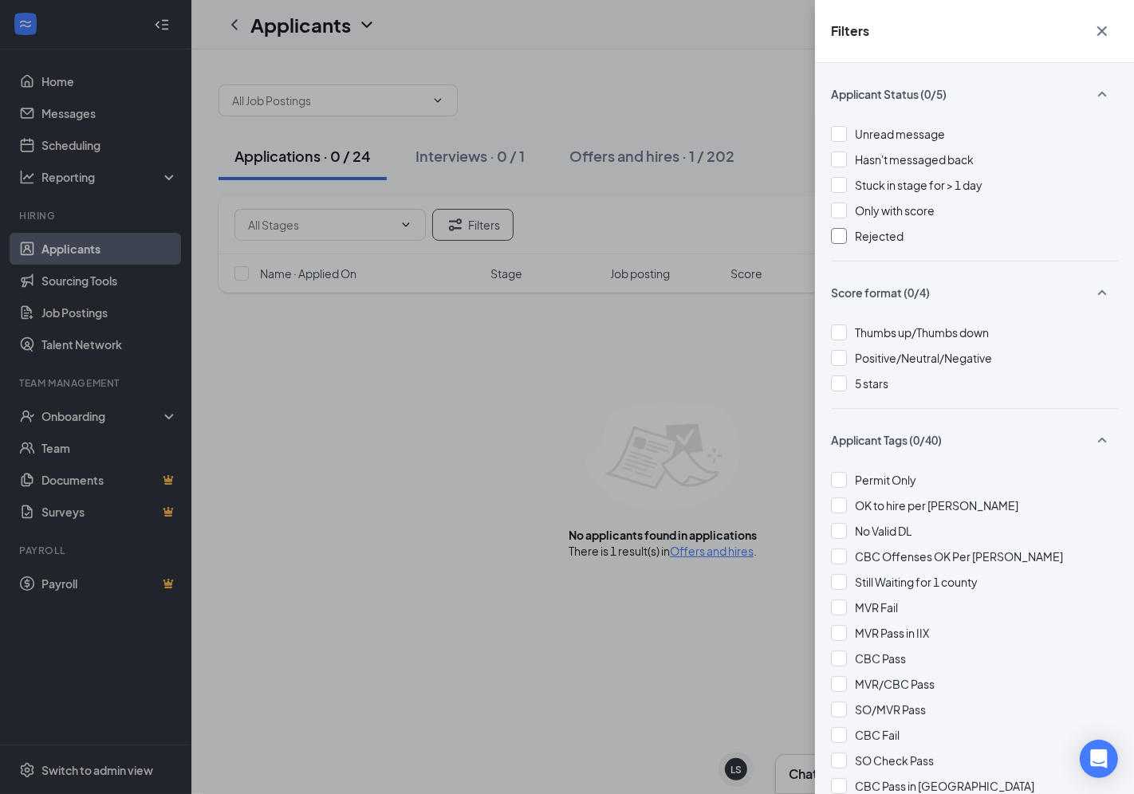
click at [907, 236] on div "Rejected" at bounding box center [974, 236] width 287 height 18
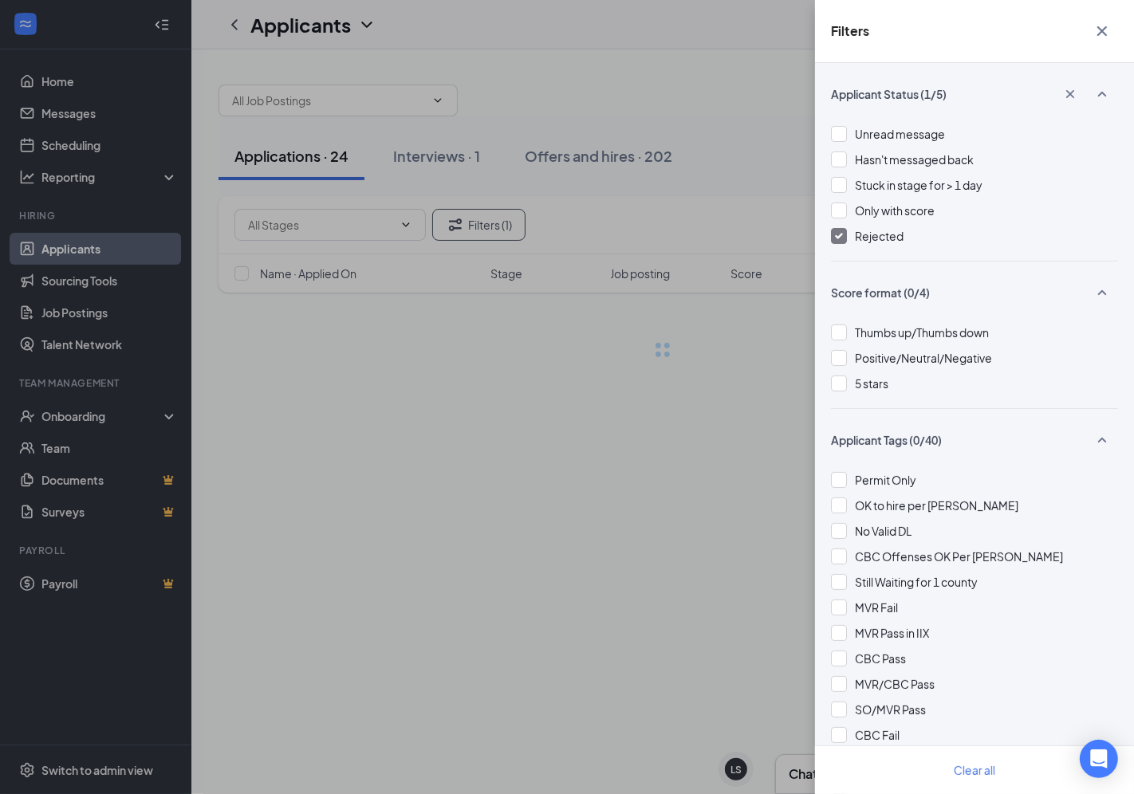
drag, startPoint x: 560, startPoint y: 549, endPoint x: 571, endPoint y: 544, distance: 12.1
click at [563, 546] on div "Filters Applicant Status (1/5) Unread message Hasn't messaged back Stuck in sta…" at bounding box center [567, 397] width 1134 height 794
click at [712, 211] on div "Filters Applicant Status (1/5) Unread message Hasn't messaged back Stuck in sta…" at bounding box center [567, 397] width 1134 height 794
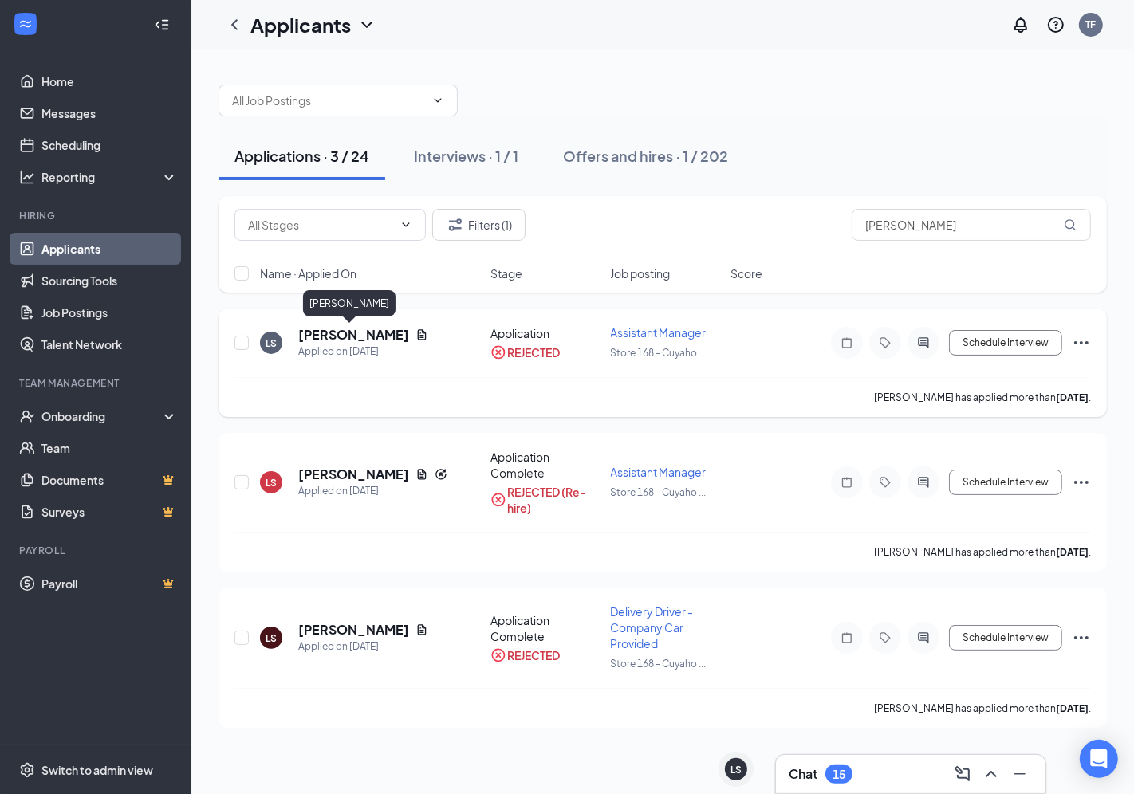
click at [352, 336] on h5 "[PERSON_NAME]" at bounding box center [353, 335] width 111 height 18
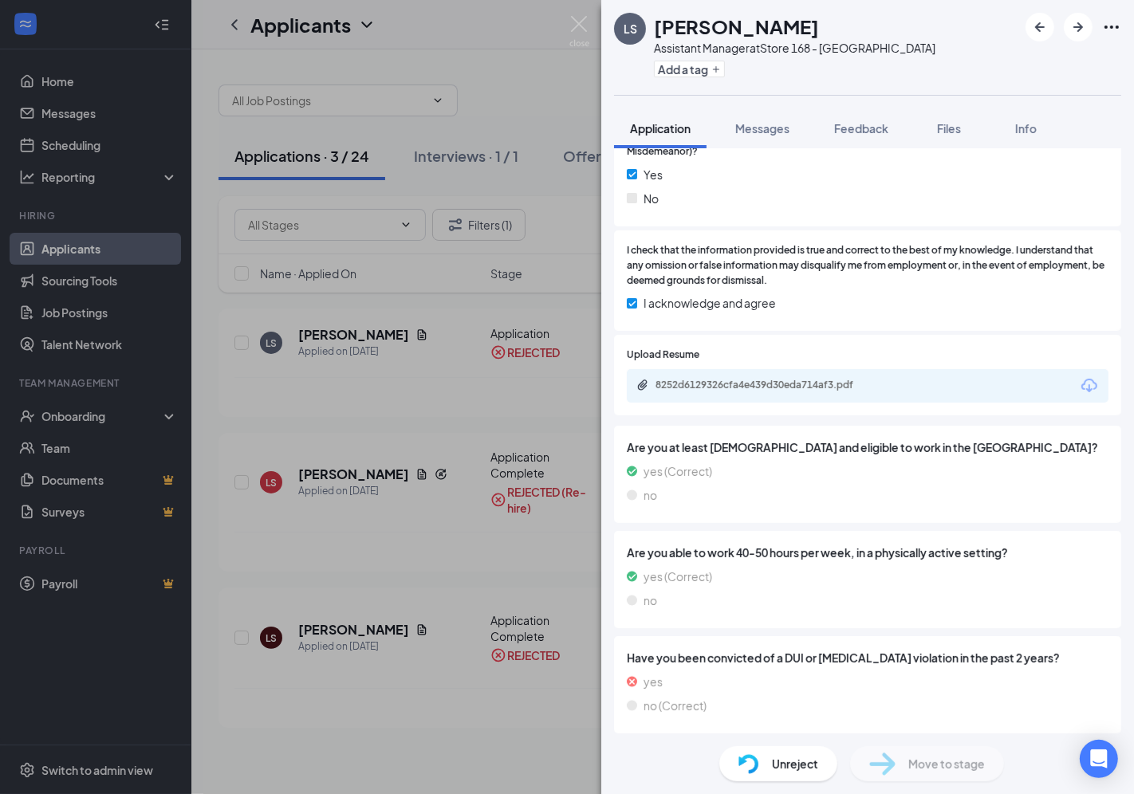
scroll to position [1096, 0]
click at [858, 383] on div "8252d6129326cfa4e439d30eda714af3.pdf" at bounding box center [766, 384] width 223 height 13
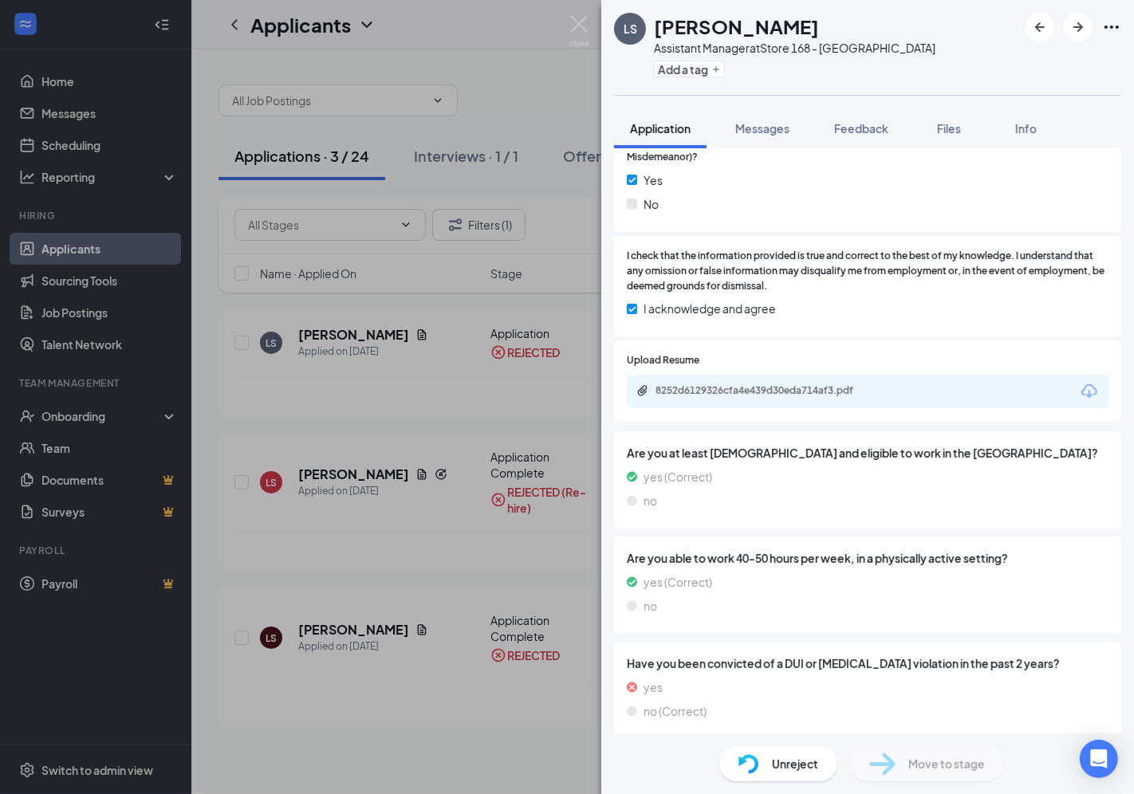
click at [510, 98] on div "LS Lena Swigart Assistant Manager at Store 168 - Cuyahoga Falls Add a tag Appli…" at bounding box center [567, 397] width 1134 height 794
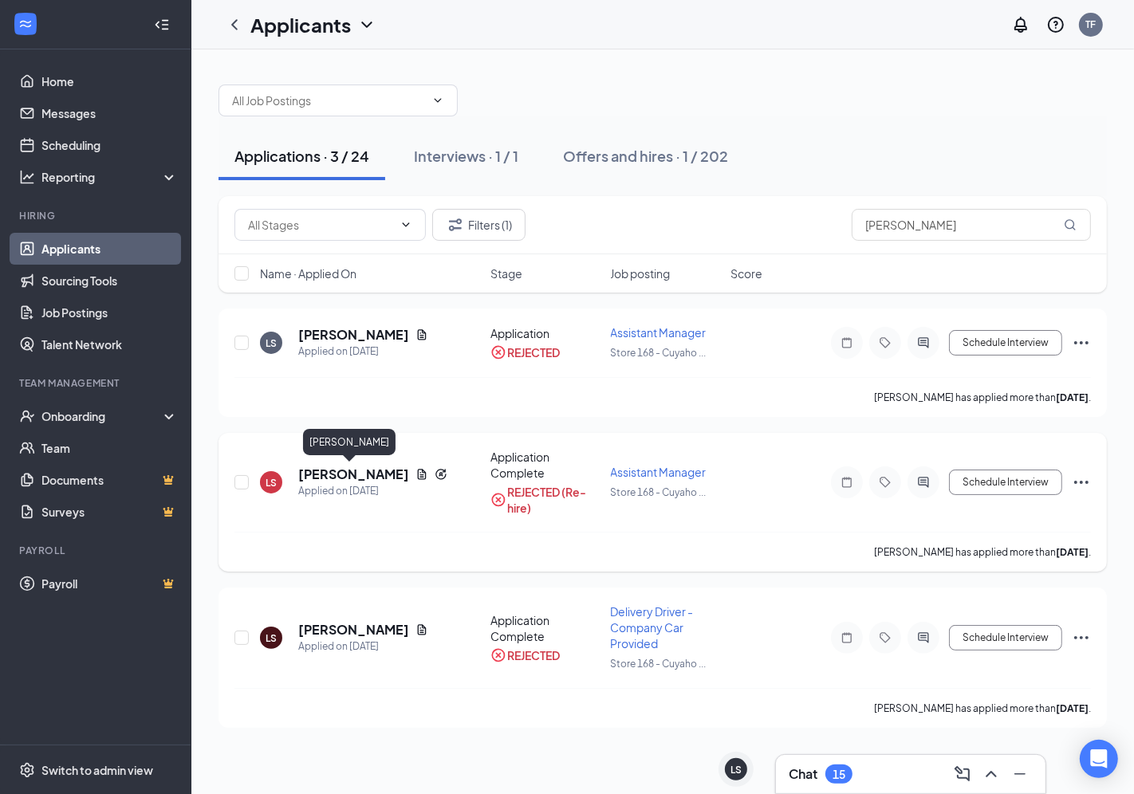
click at [327, 471] on h5 "[PERSON_NAME]" at bounding box center [353, 475] width 111 height 18
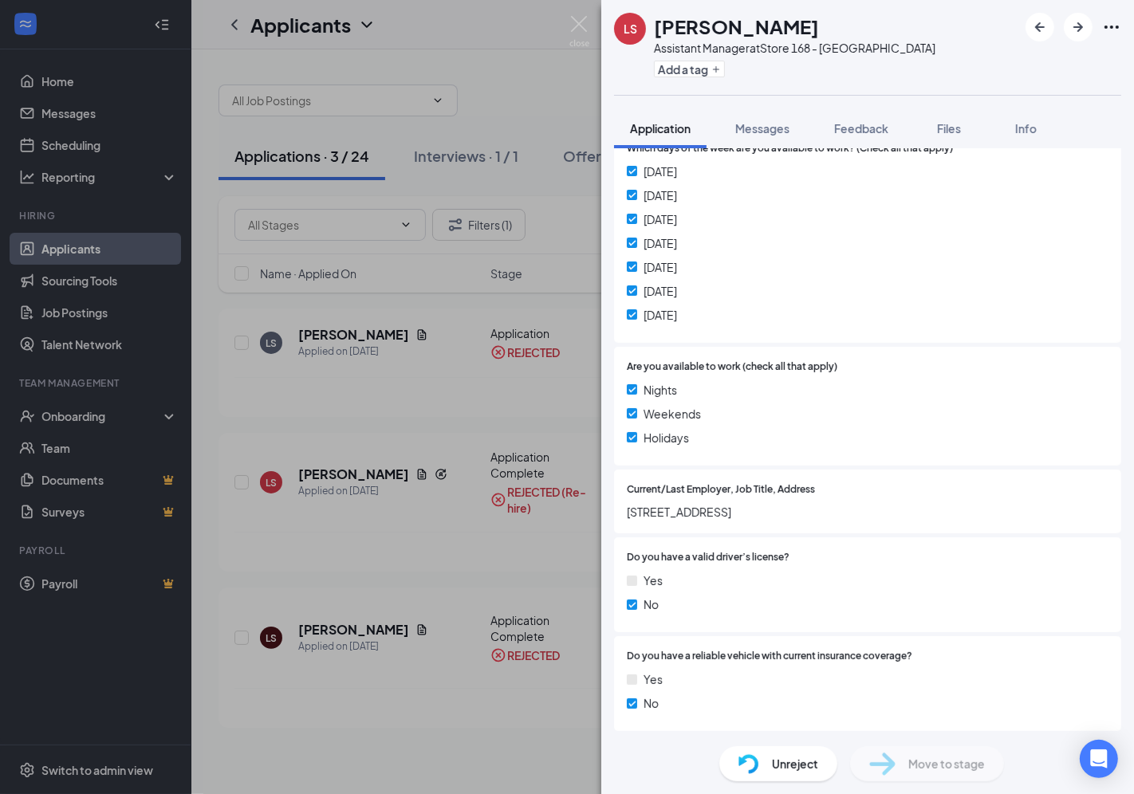
scroll to position [344, 0]
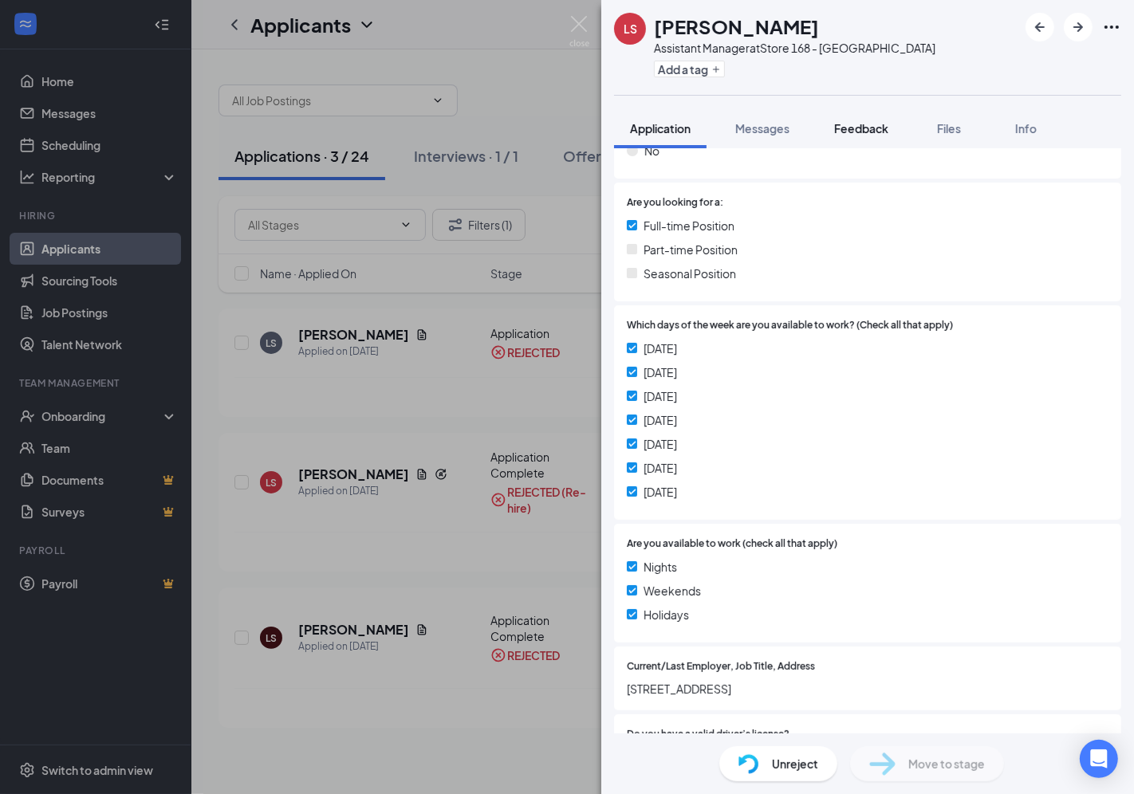
click at [886, 126] on span "Feedback" at bounding box center [861, 128] width 54 height 14
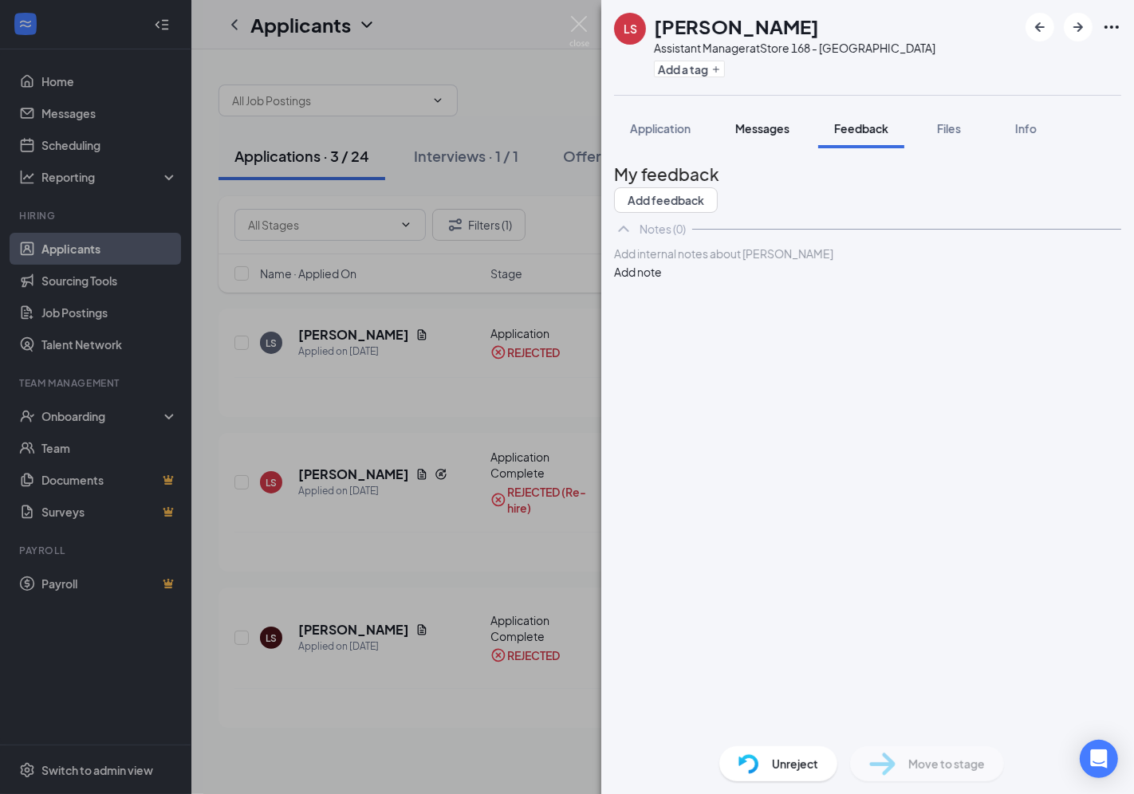
click at [747, 128] on span "Messages" at bounding box center [762, 128] width 54 height 14
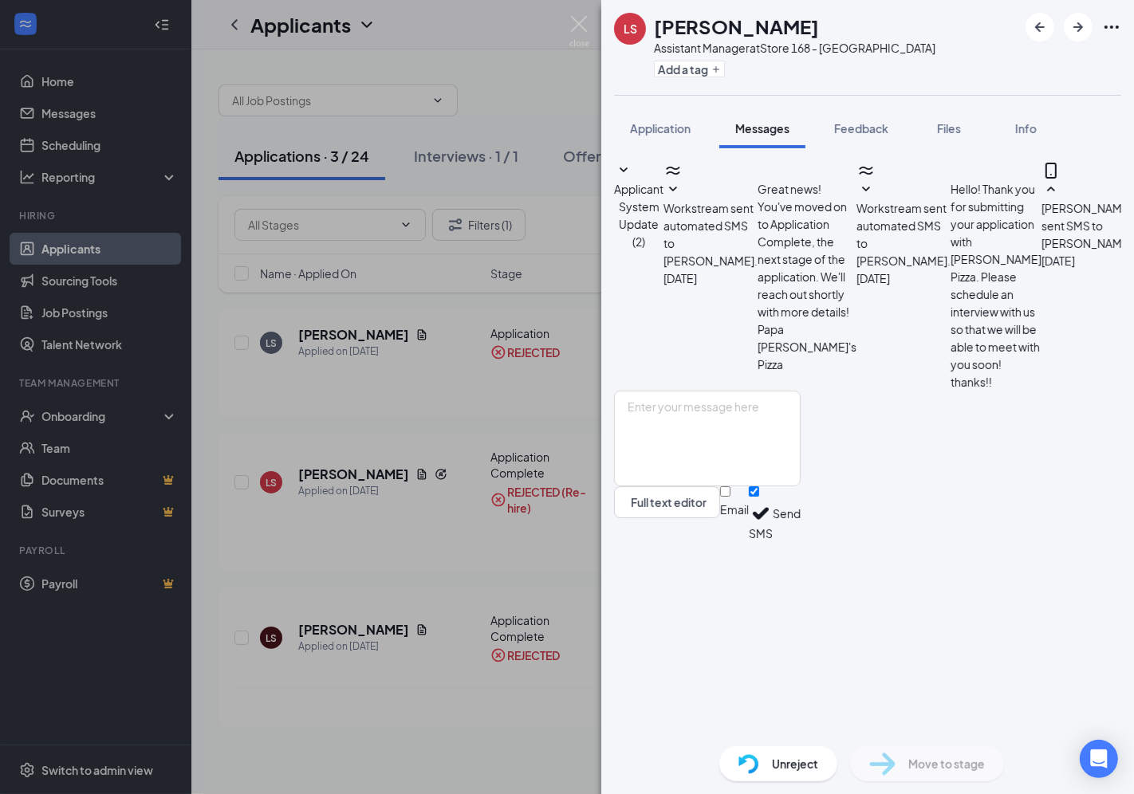
scroll to position [54, 0]
click at [946, 123] on span "Files" at bounding box center [949, 128] width 24 height 14
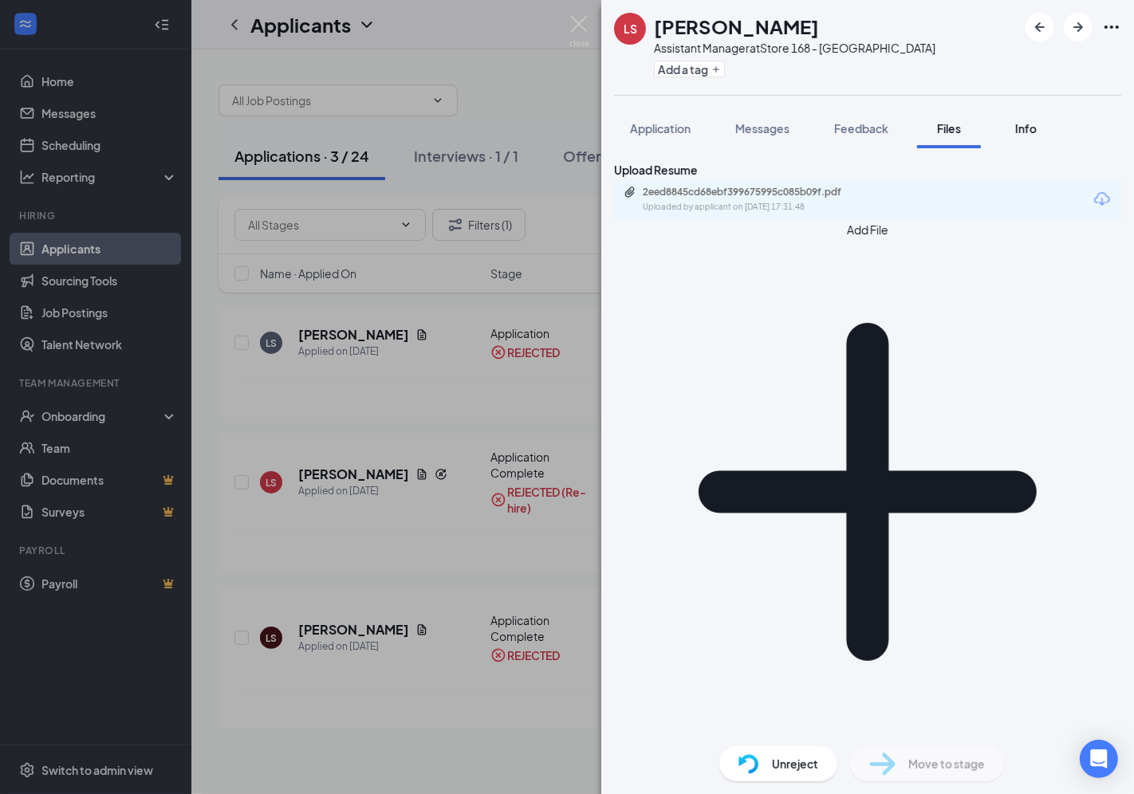
click at [1016, 132] on div "Info" at bounding box center [1025, 128] width 32 height 16
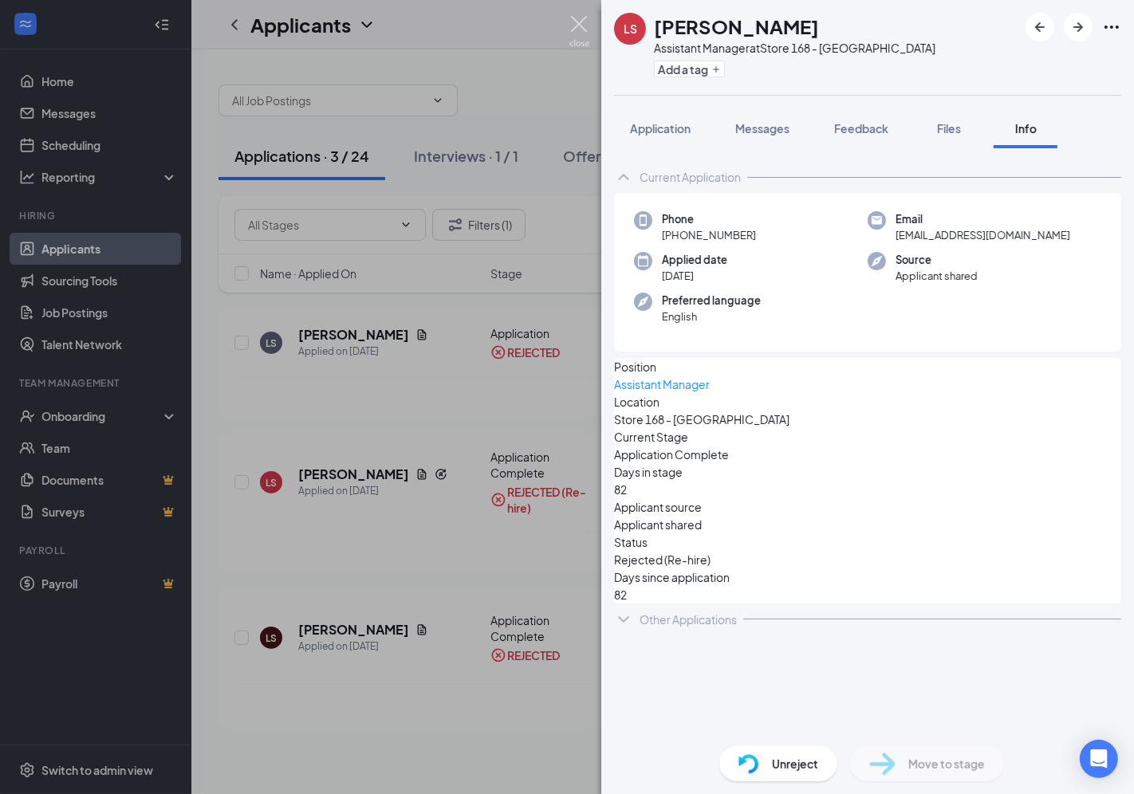
drag, startPoint x: 576, startPoint y: 33, endPoint x: 554, endPoint y: 26, distance: 22.7
click at [576, 33] on img at bounding box center [579, 31] width 20 height 31
